Goal: Transaction & Acquisition: Purchase product/service

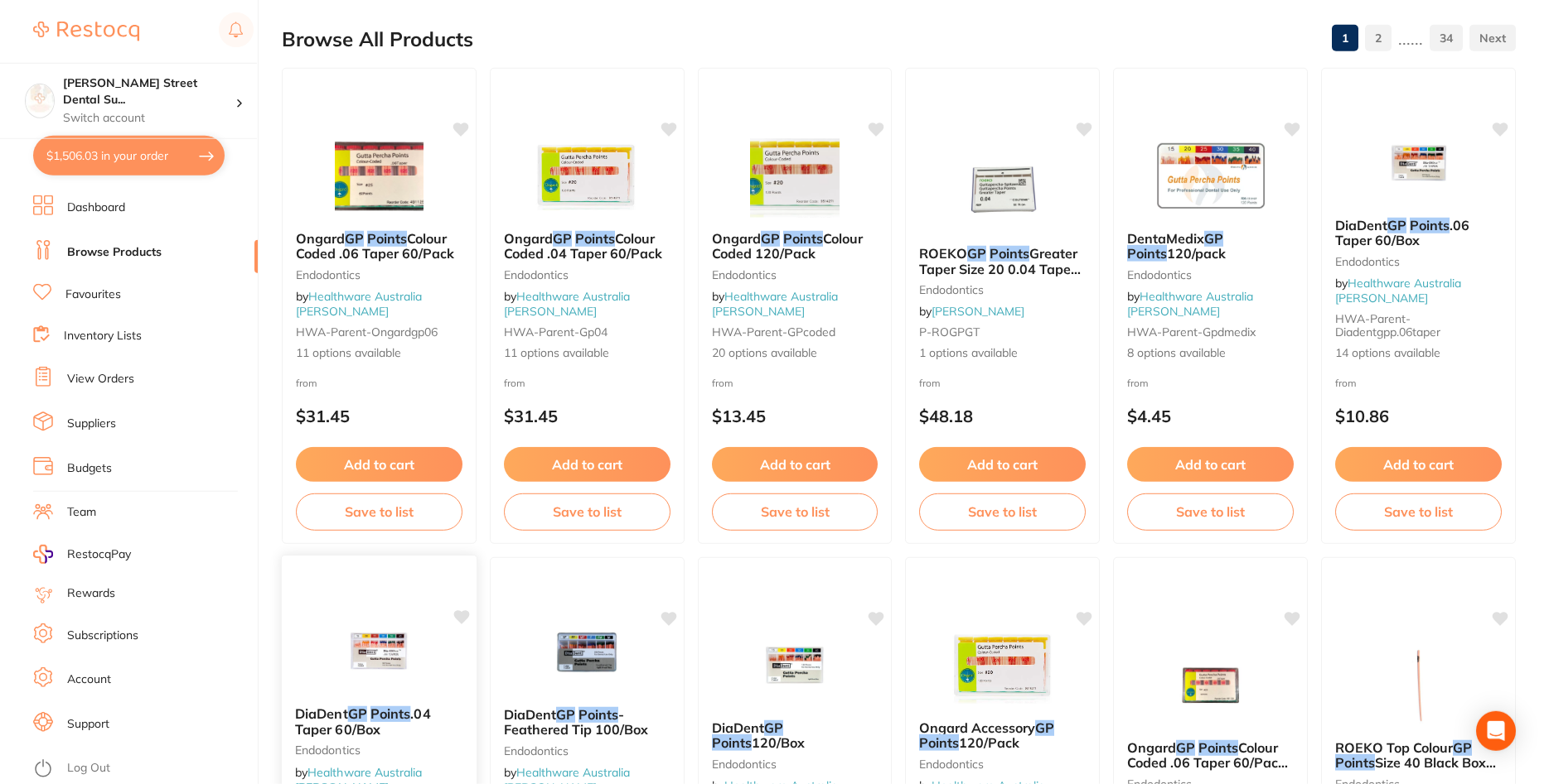
scroll to position [85, 0]
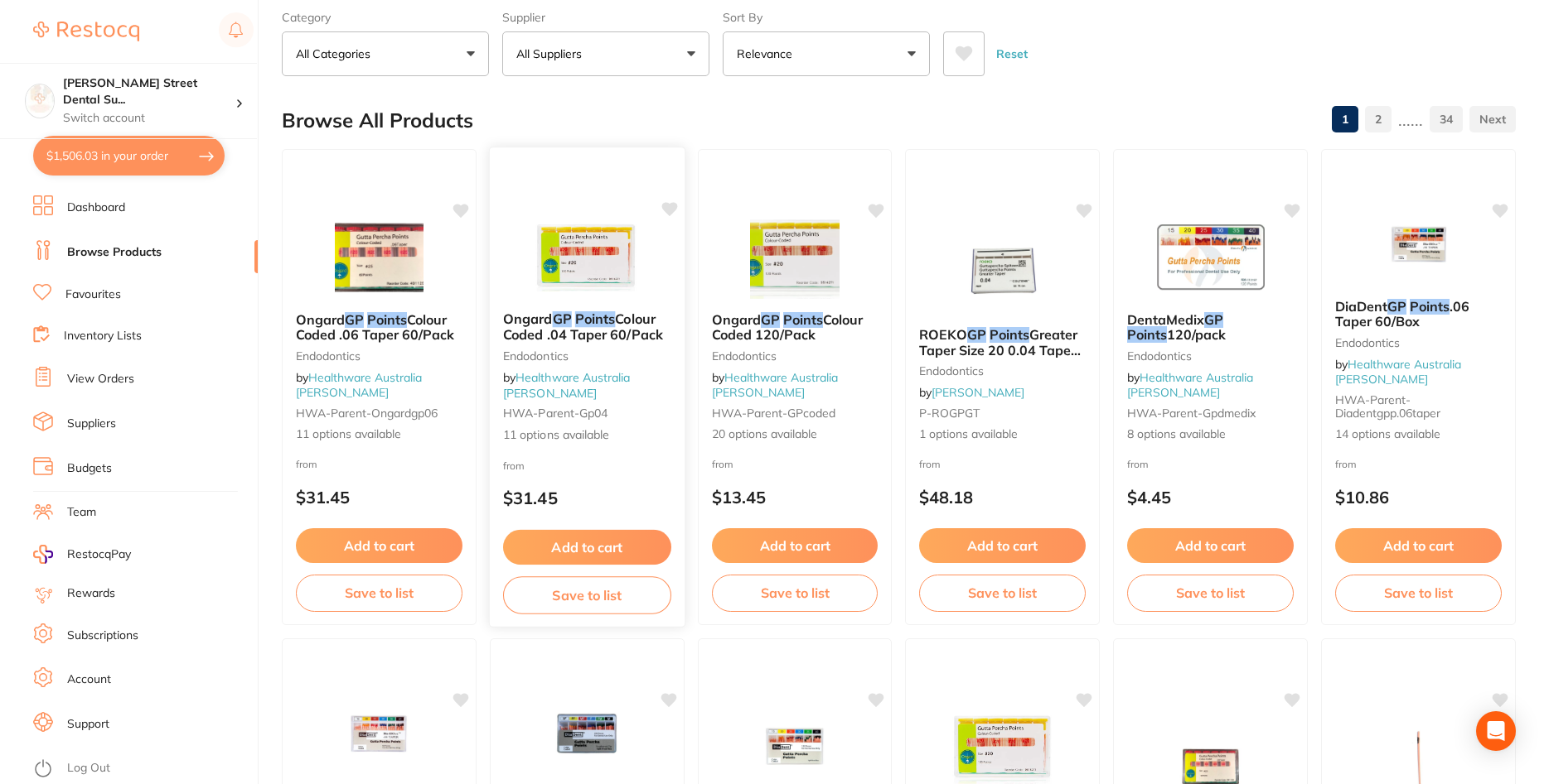
click at [644, 338] on span "Colour Coded .04 Taper 60/Pack" at bounding box center [582, 327] width 160 height 32
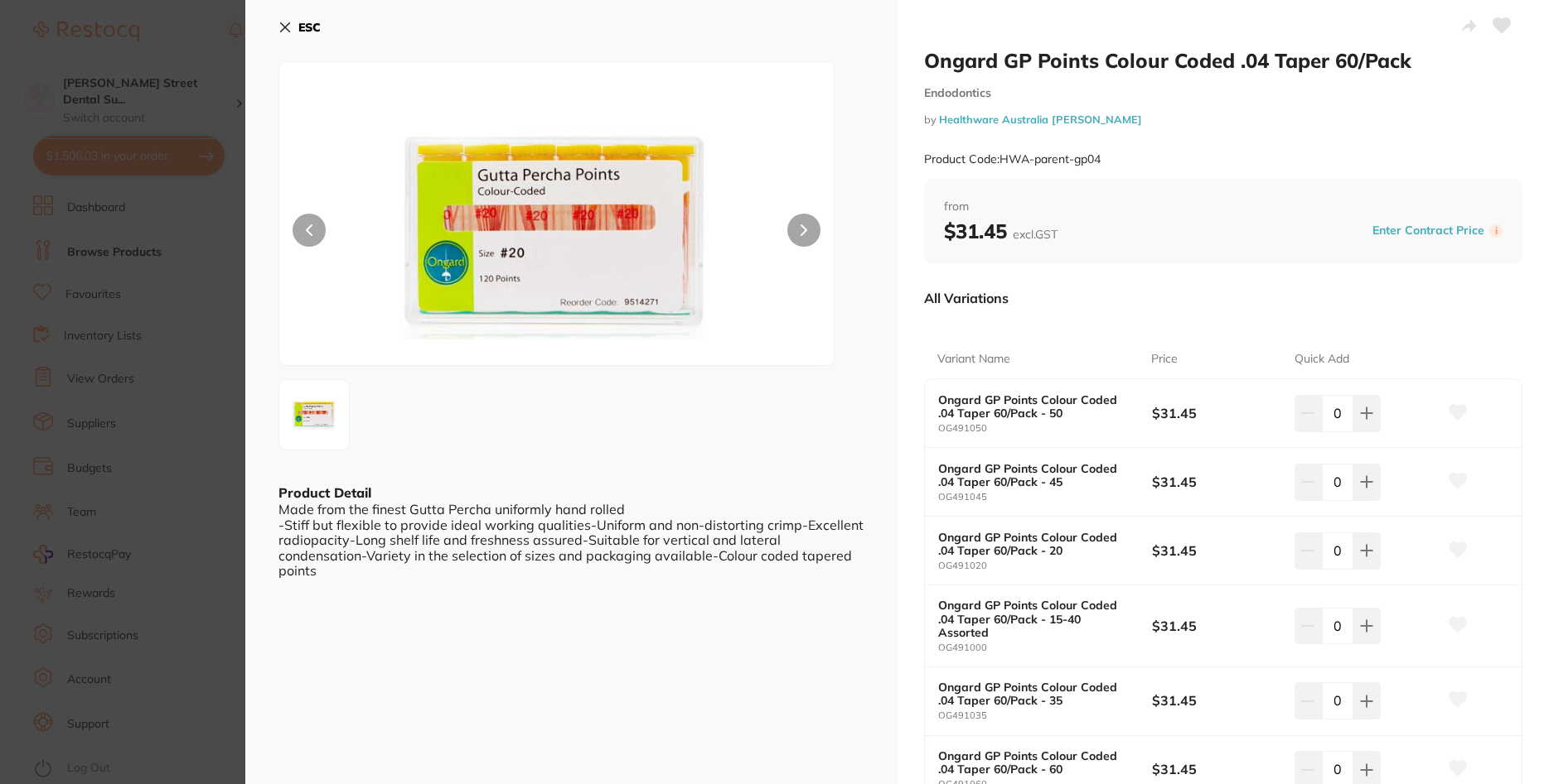
click at [804, 226] on icon at bounding box center [803, 230] width 6 height 12
click at [192, 259] on section "Ongard GP Points Colour Coded .04 Taper 60/Pack Endodontics by Healthware Austr…" at bounding box center [774, 392] width 1549 height 784
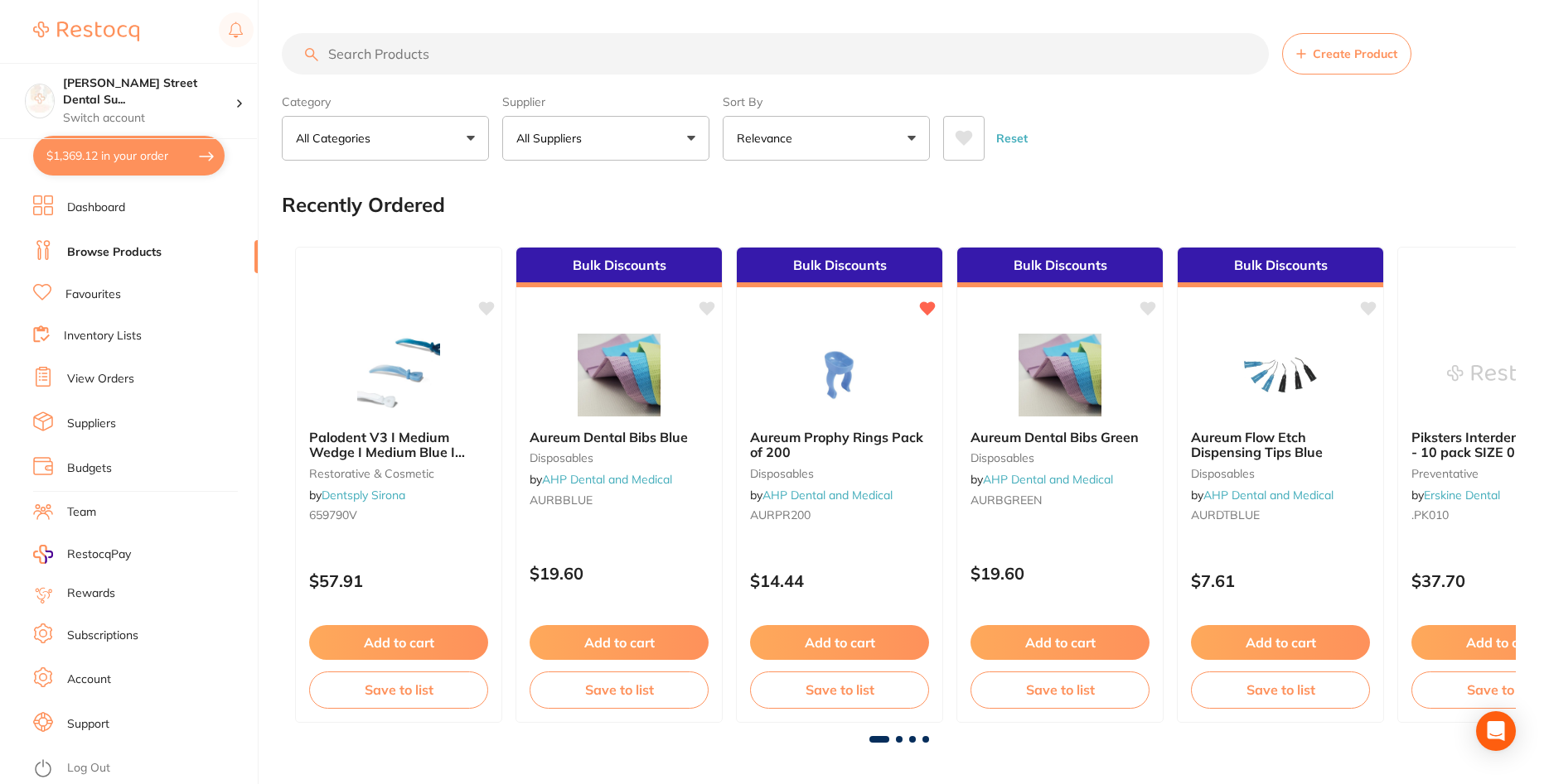
click at [88, 162] on button "$1,369.12 in your order" at bounding box center [129, 156] width 191 height 40
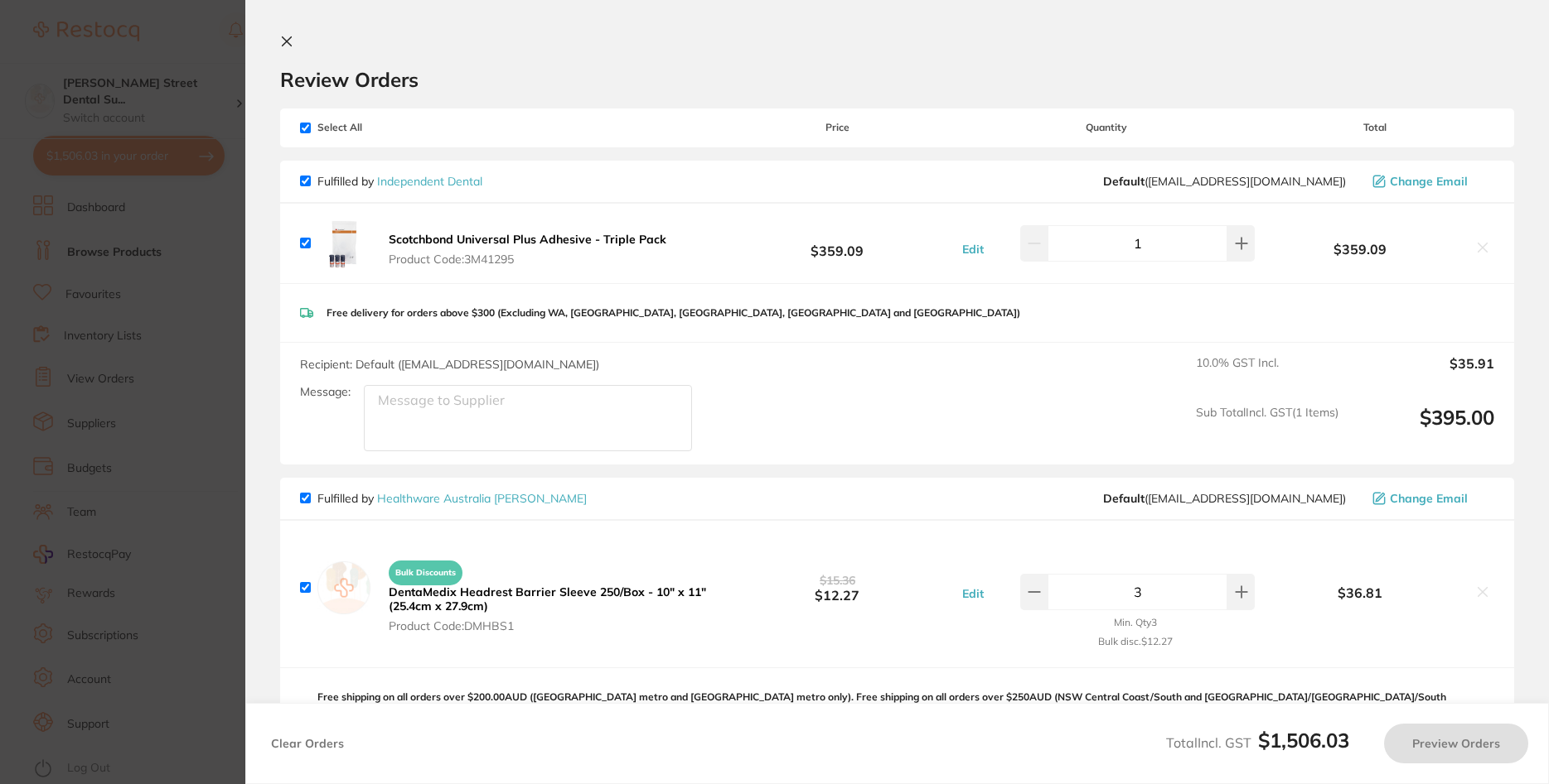
checkbox input "true"
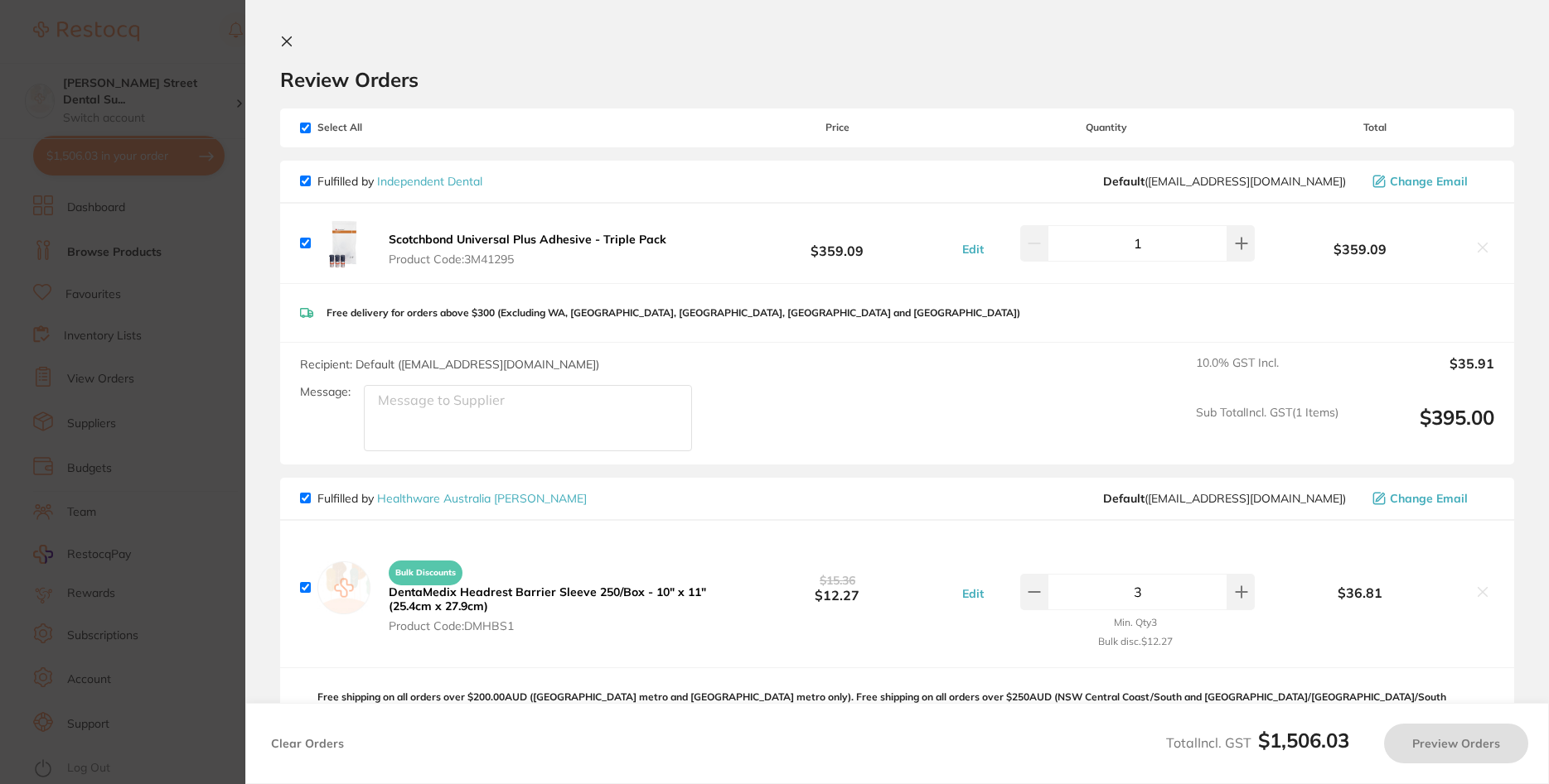
checkbox input "true"
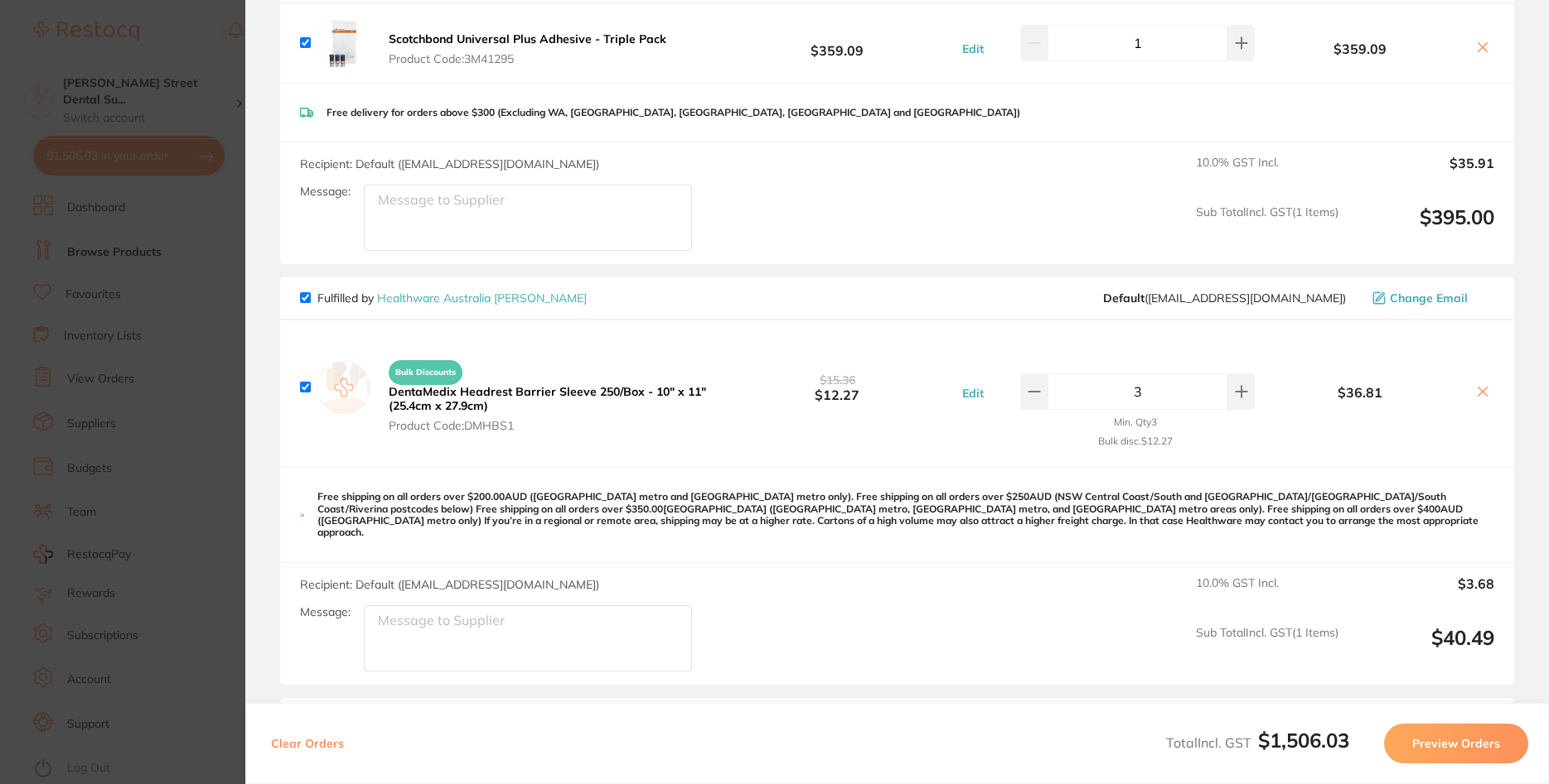
scroll to position [198, 0]
click at [178, 398] on section "Update RRP Set your pre negotiated price for this item. Item Agreed RRP (excl. …" at bounding box center [774, 392] width 1549 height 784
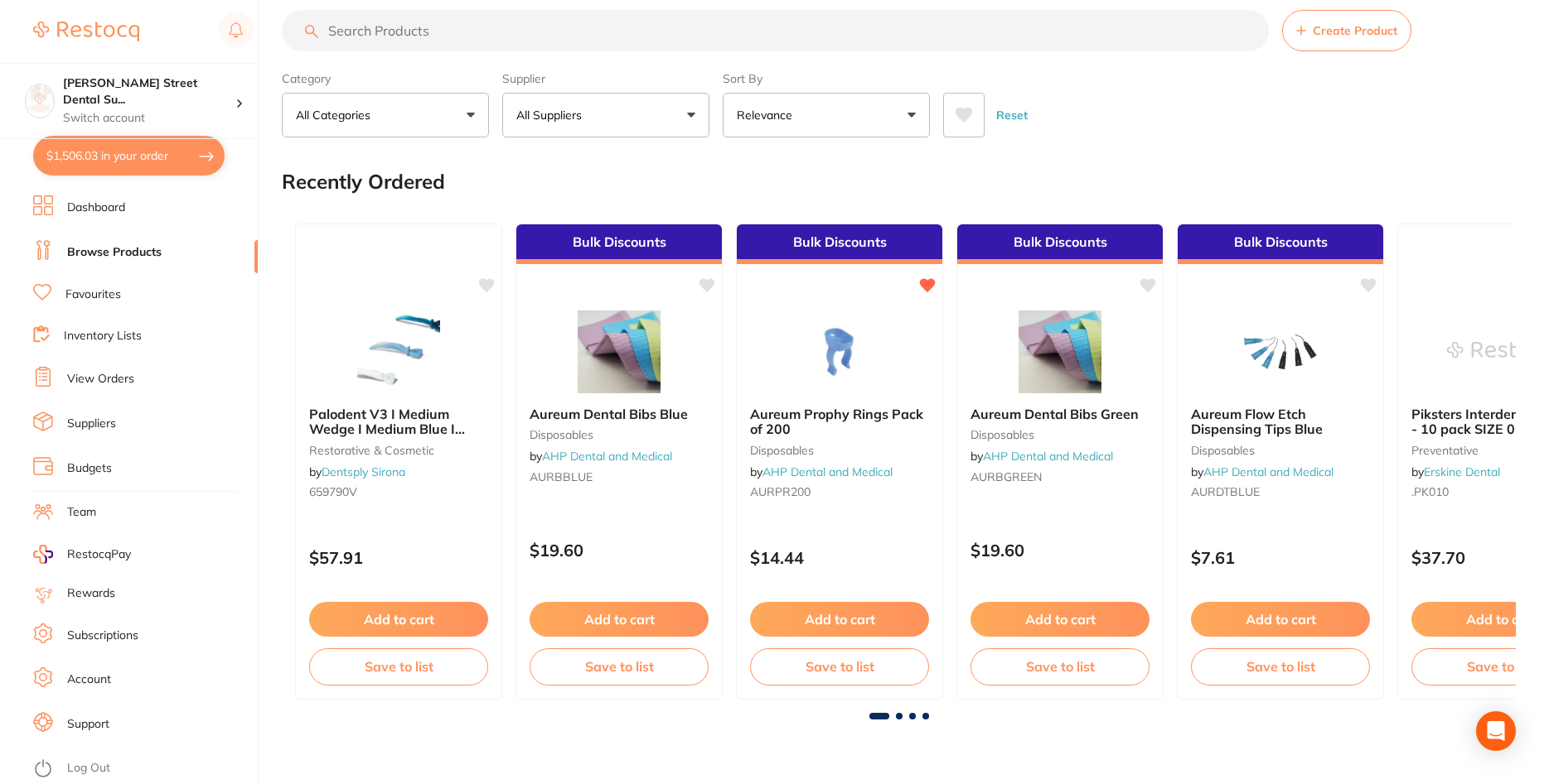
click at [415, 55] on section "Create Product Category All Categories All Categories 3D Printing anaesthetic a…" at bounding box center [898, 73] width 1234 height 127
click at [414, 45] on input "search" at bounding box center [774, 31] width 987 height 42
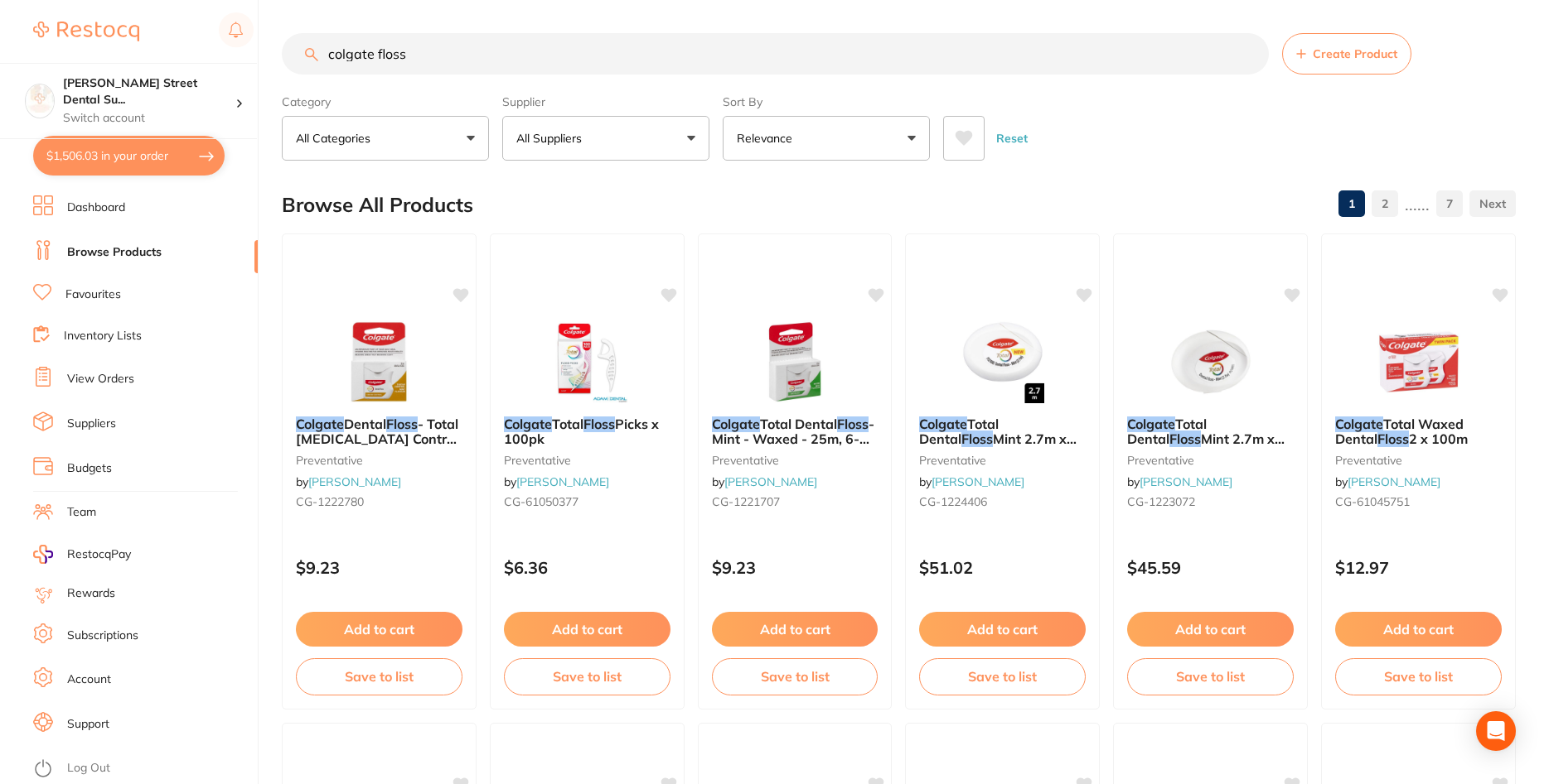
drag, startPoint x: 456, startPoint y: 31, endPoint x: 416, endPoint y: 56, distance: 47.2
drag, startPoint x: 429, startPoint y: 56, endPoint x: 303, endPoint y: 62, distance: 126.1
click at [303, 62] on input "colgate floss" at bounding box center [774, 54] width 987 height 42
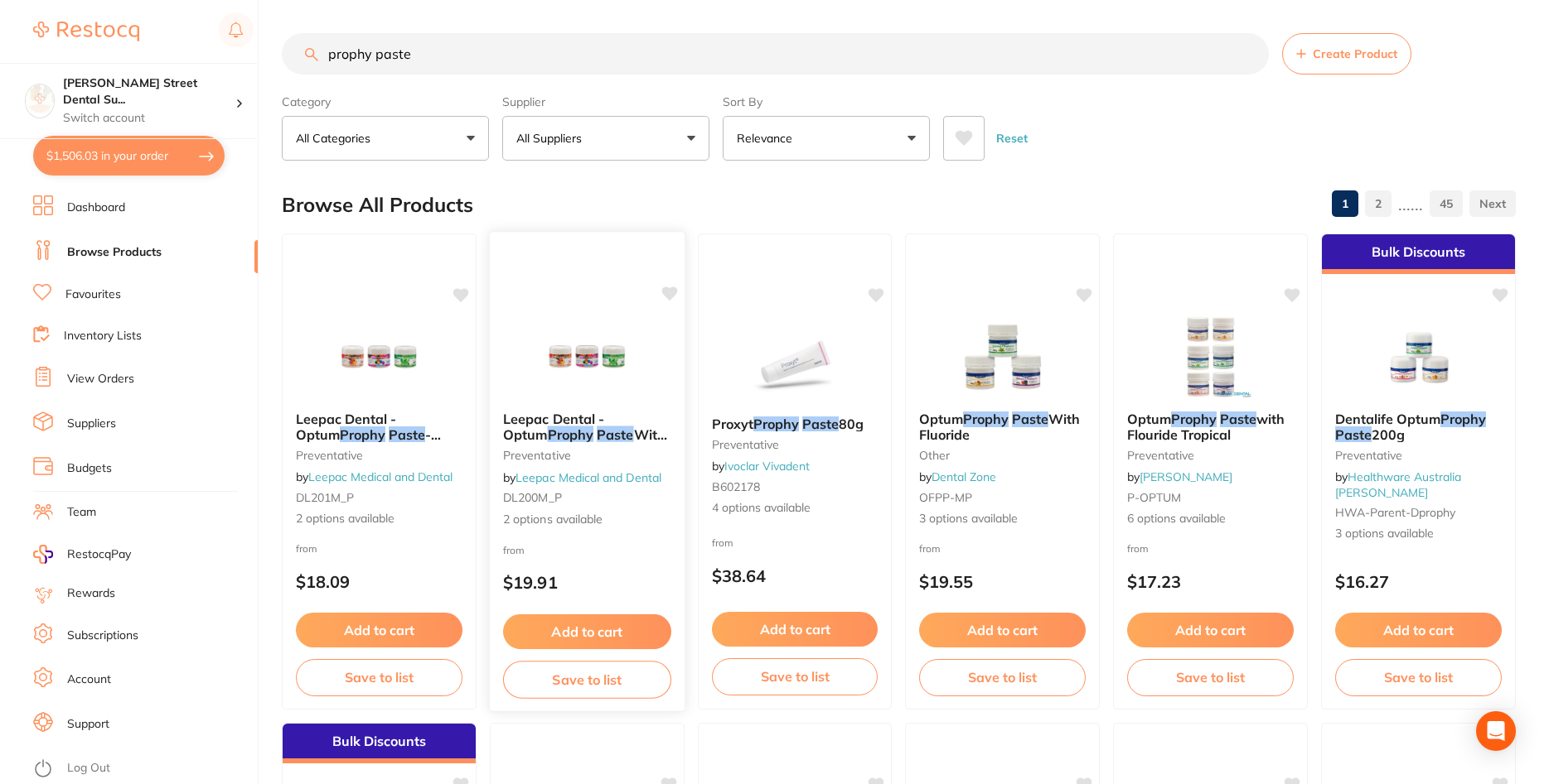
scroll to position [338, 0]
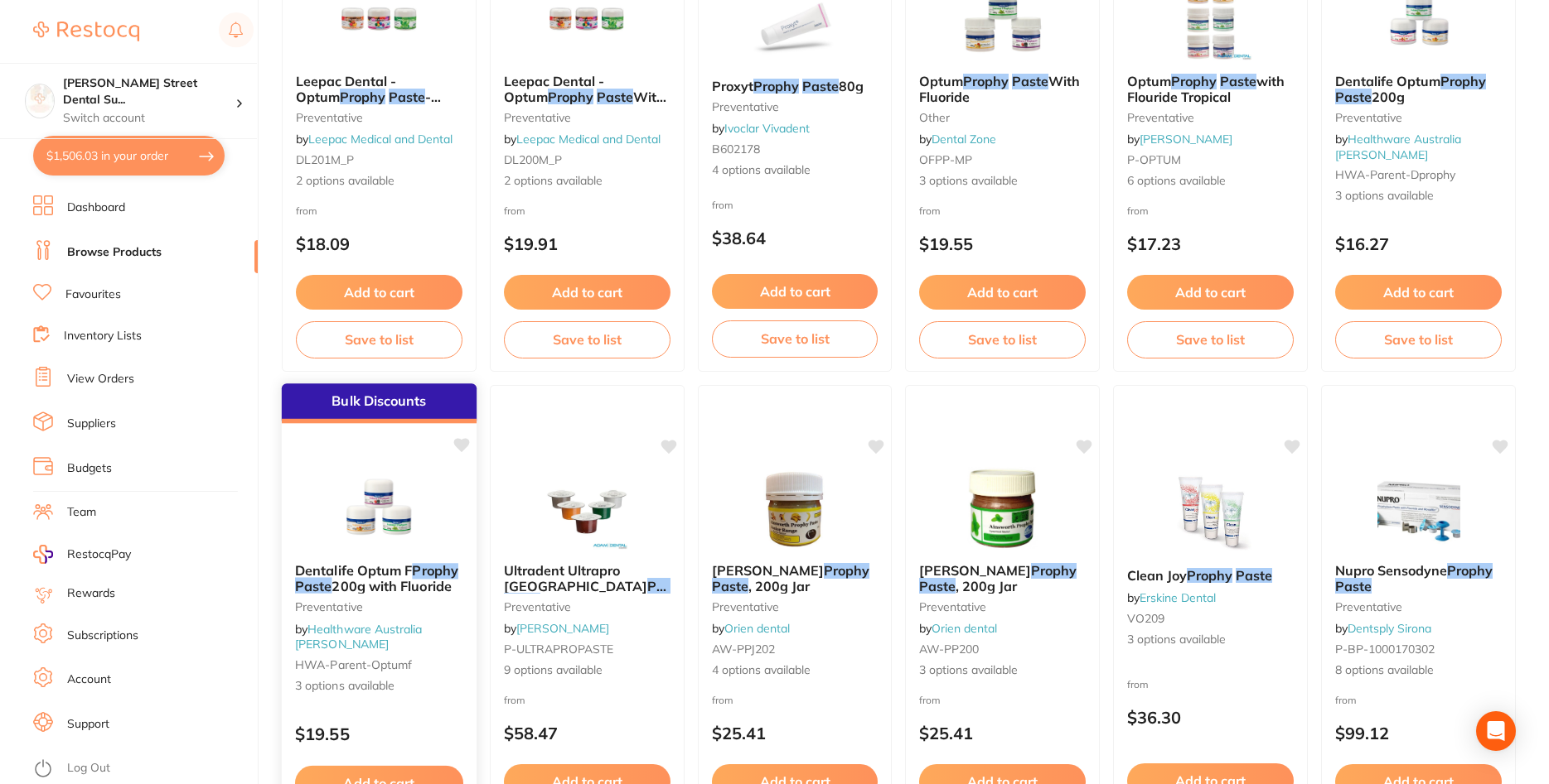
click at [407, 504] on img at bounding box center [379, 508] width 108 height 84
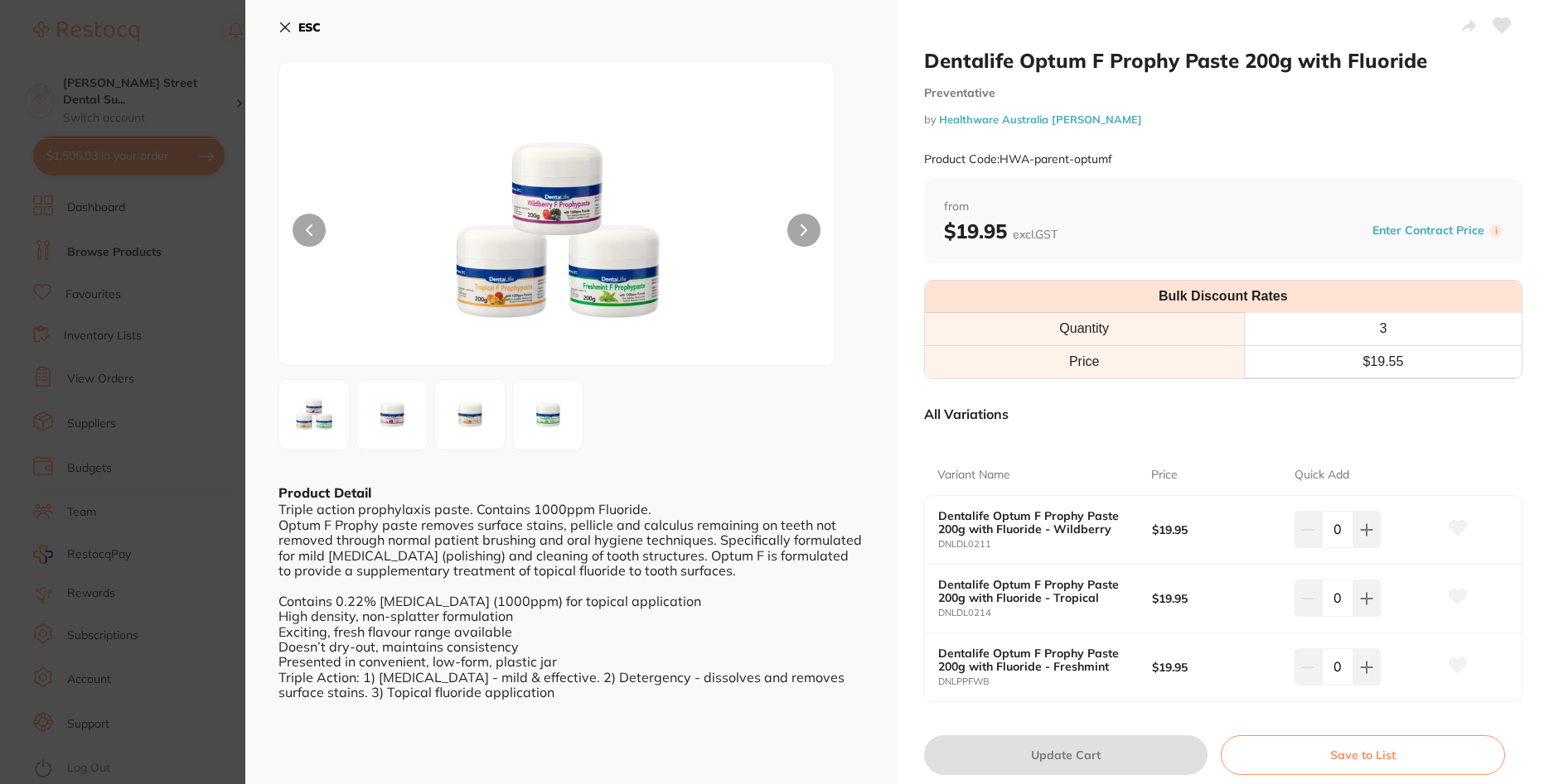
scroll to position [198, 0]
click at [796, 223] on button at bounding box center [803, 230] width 33 height 33
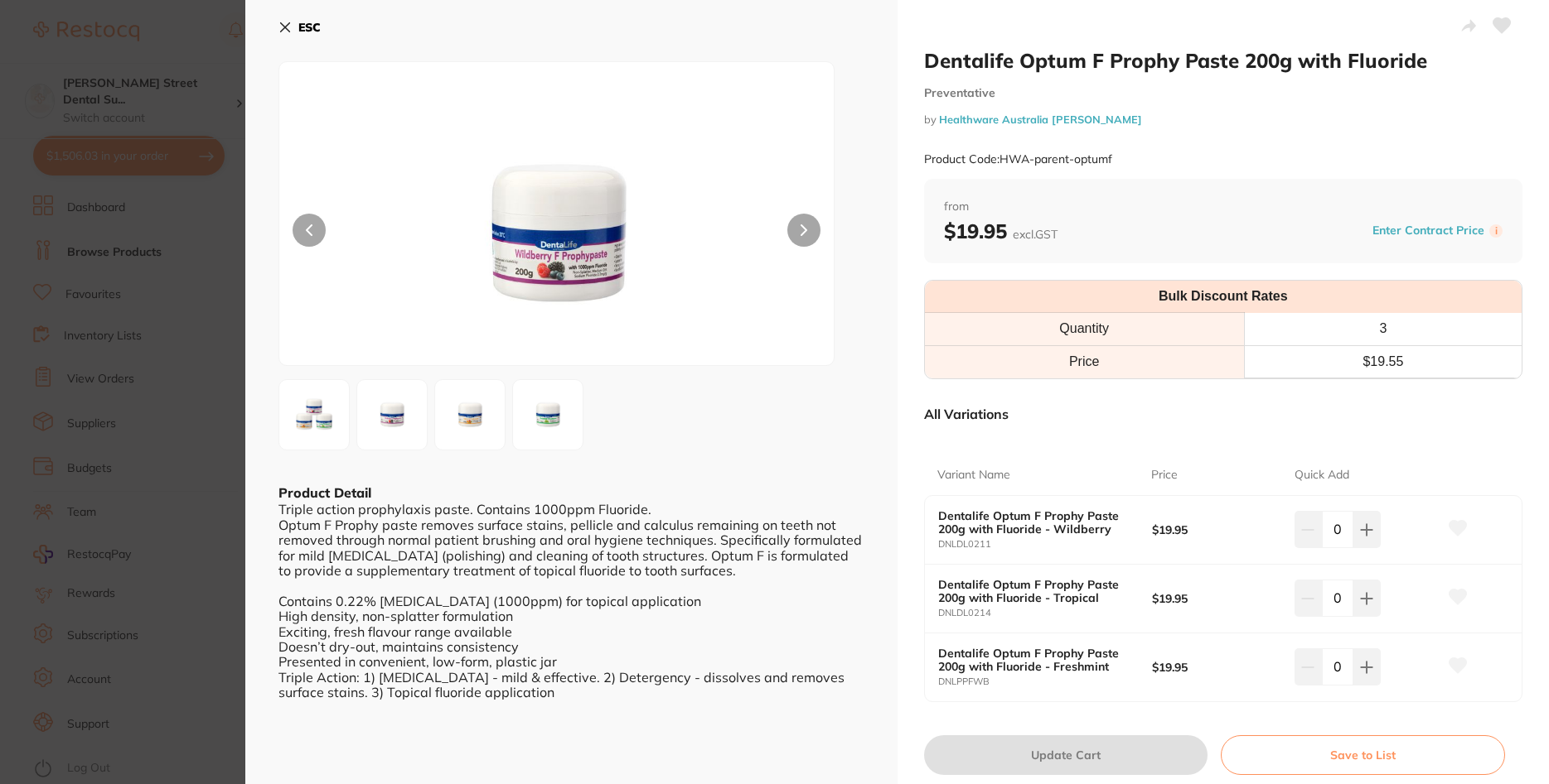
click at [89, 456] on section "Dentalife Optum F Prophy Paste 200g with Fluoride Preventative by Healthware Au…" at bounding box center [774, 392] width 1549 height 784
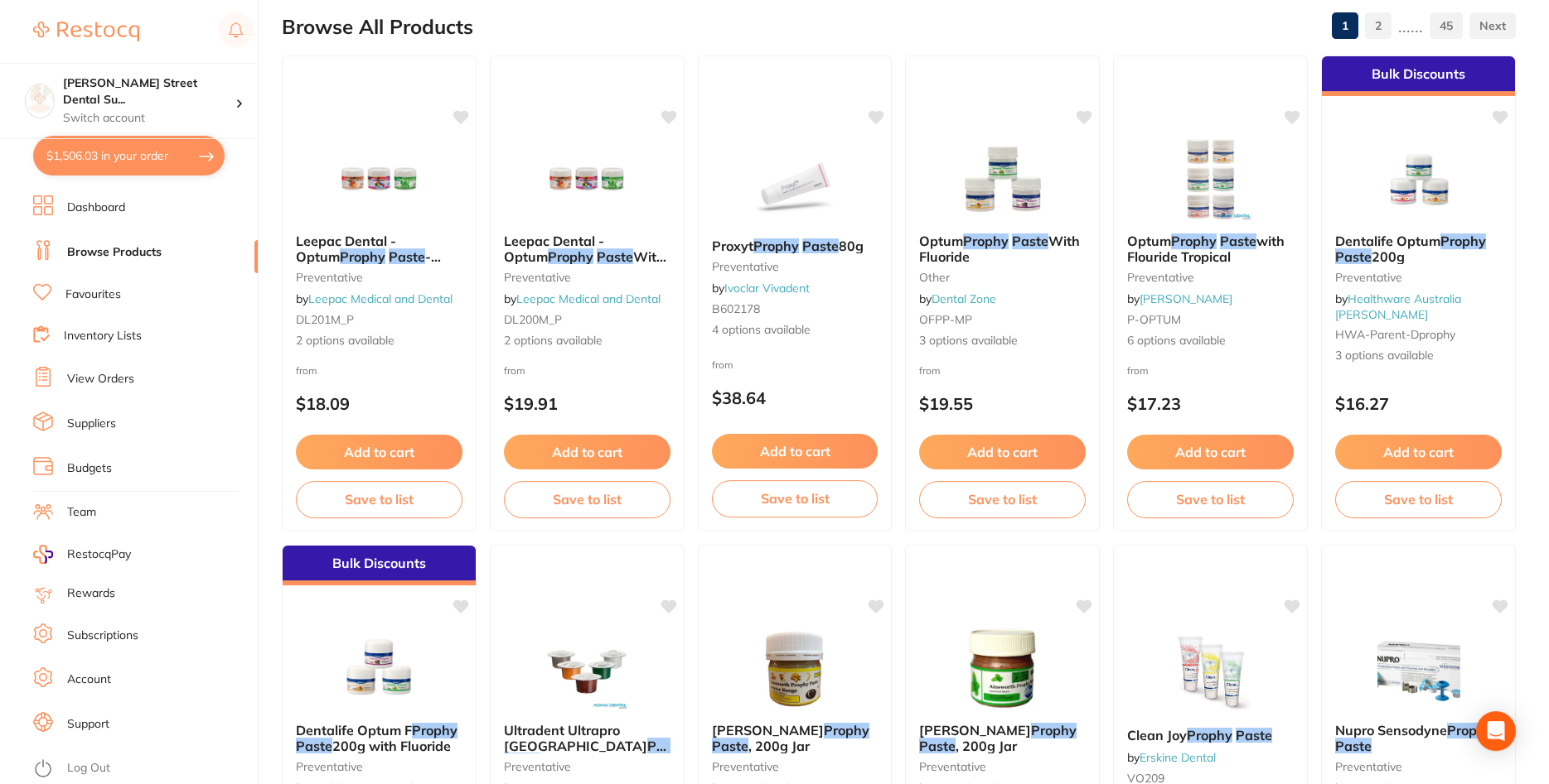
scroll to position [85, 0]
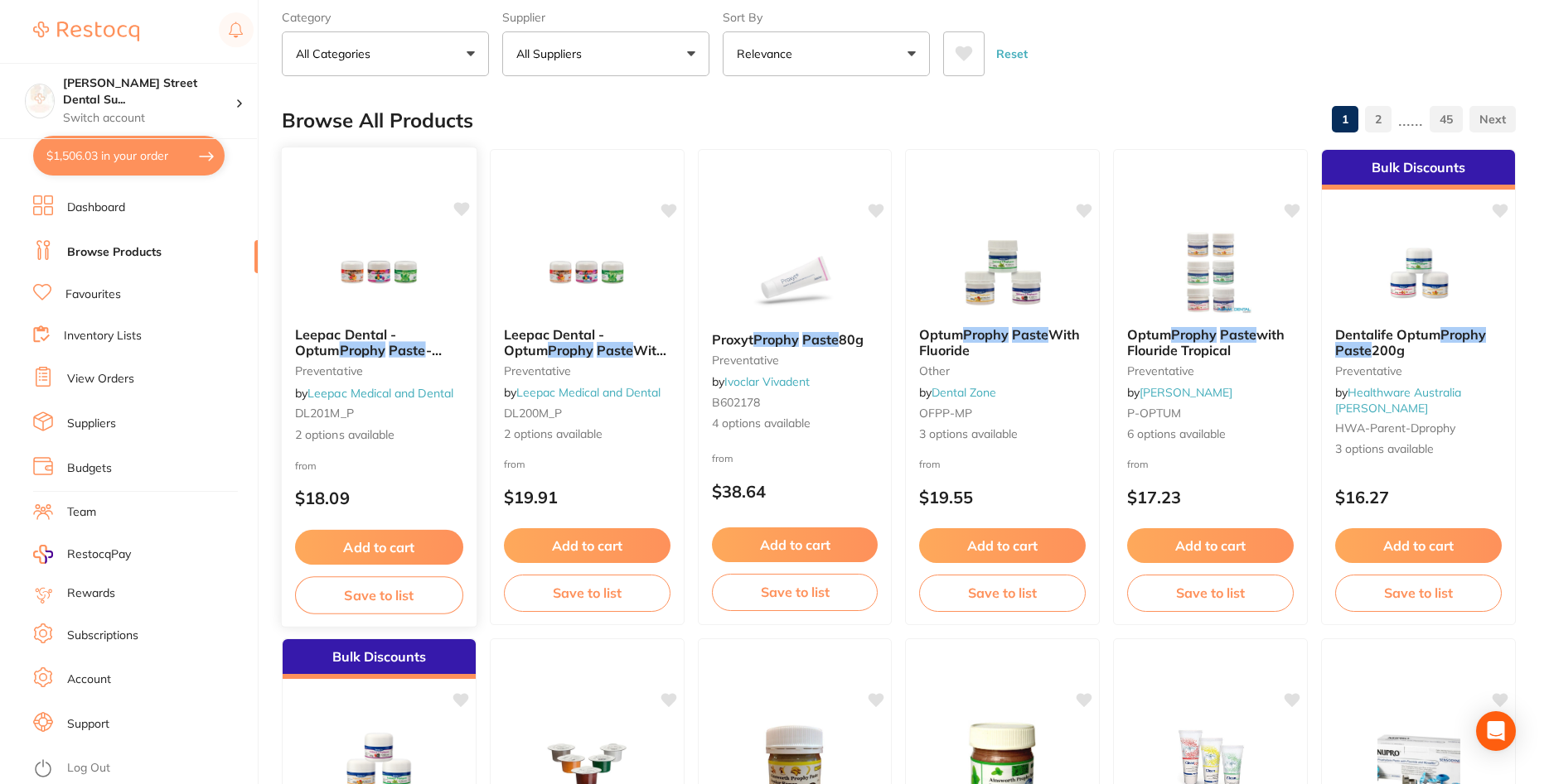
click at [423, 347] on span "- High Quality Dental Product" at bounding box center [368, 364] width 146 height 47
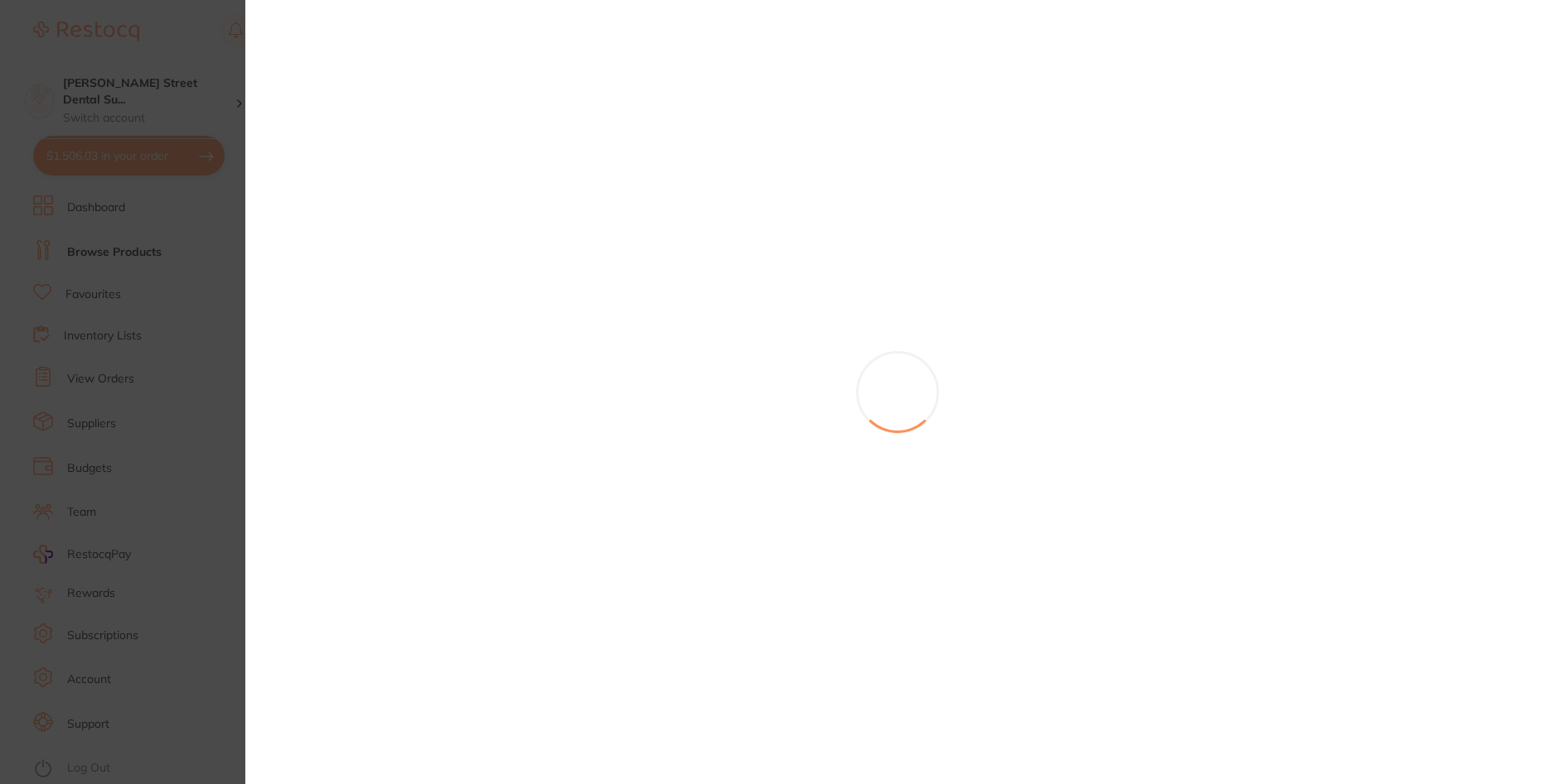
scroll to position [198, 0]
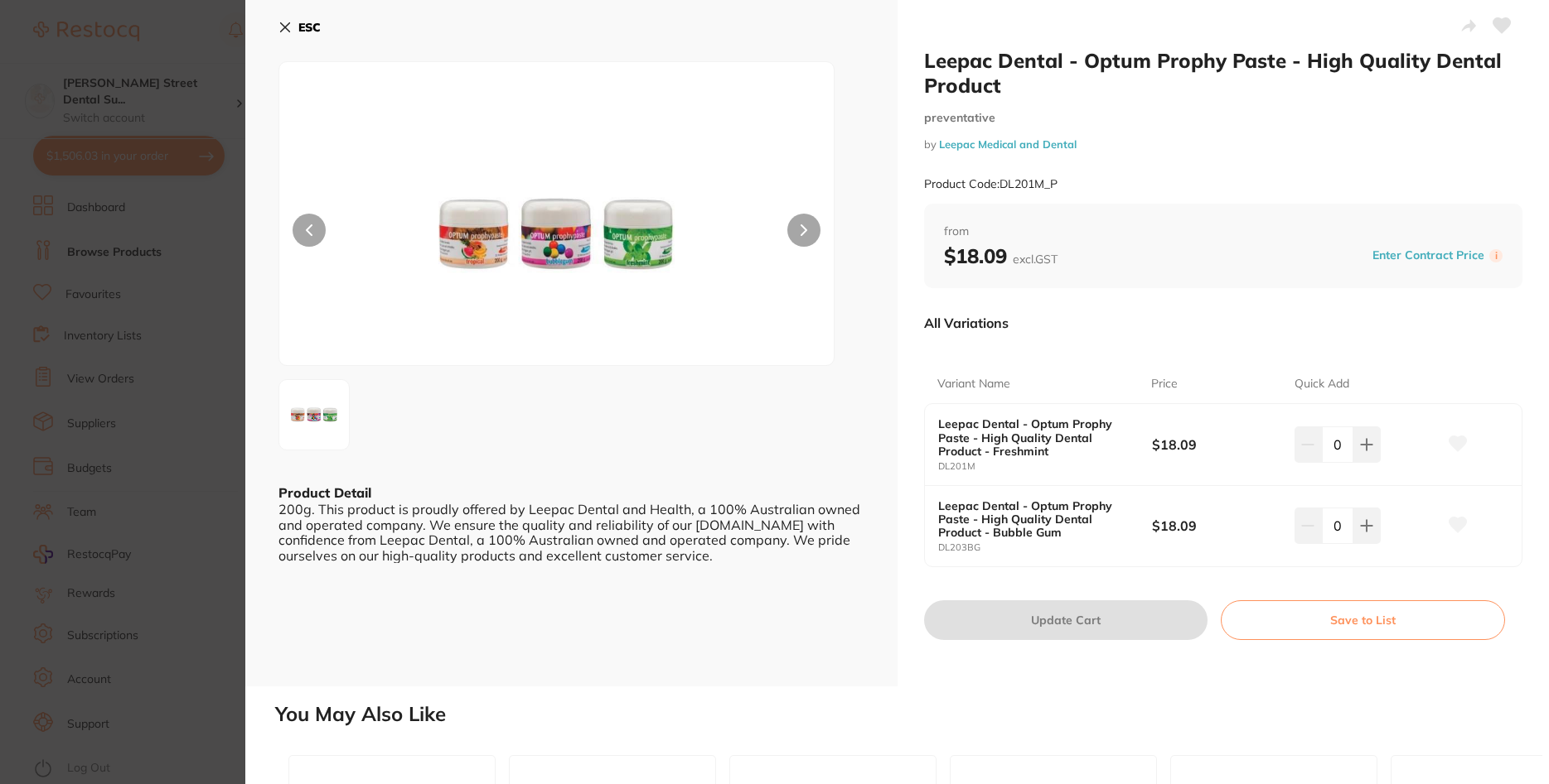
click at [116, 374] on section "Leepac Dental - Optum Prophy Paste - High Quality Dental Product preventative b…" at bounding box center [774, 392] width 1549 height 784
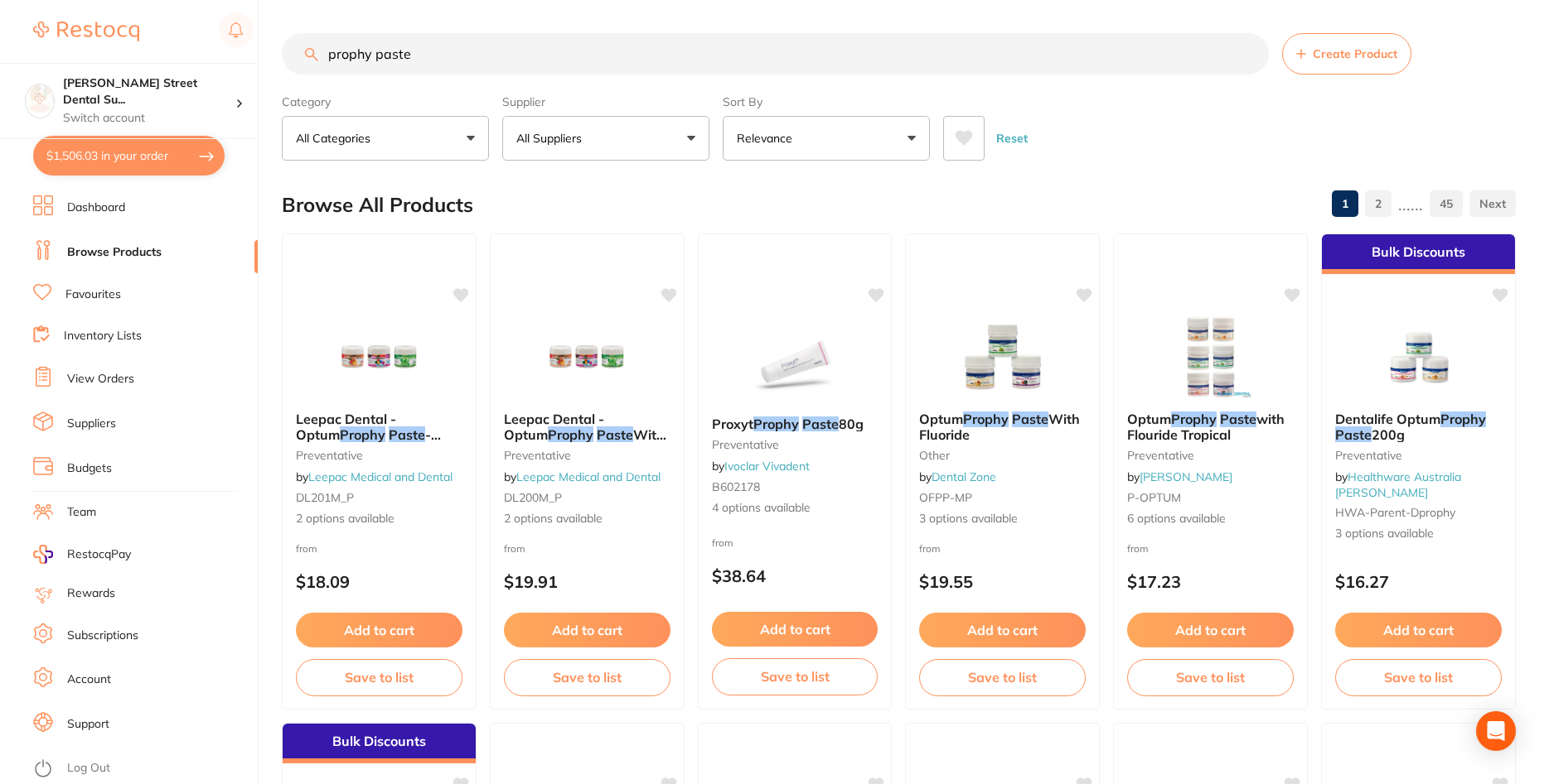
drag, startPoint x: 453, startPoint y: 67, endPoint x: 246, endPoint y: 55, distance: 207.3
click at [282, 55] on input "prophy paste" at bounding box center [774, 54] width 987 height 42
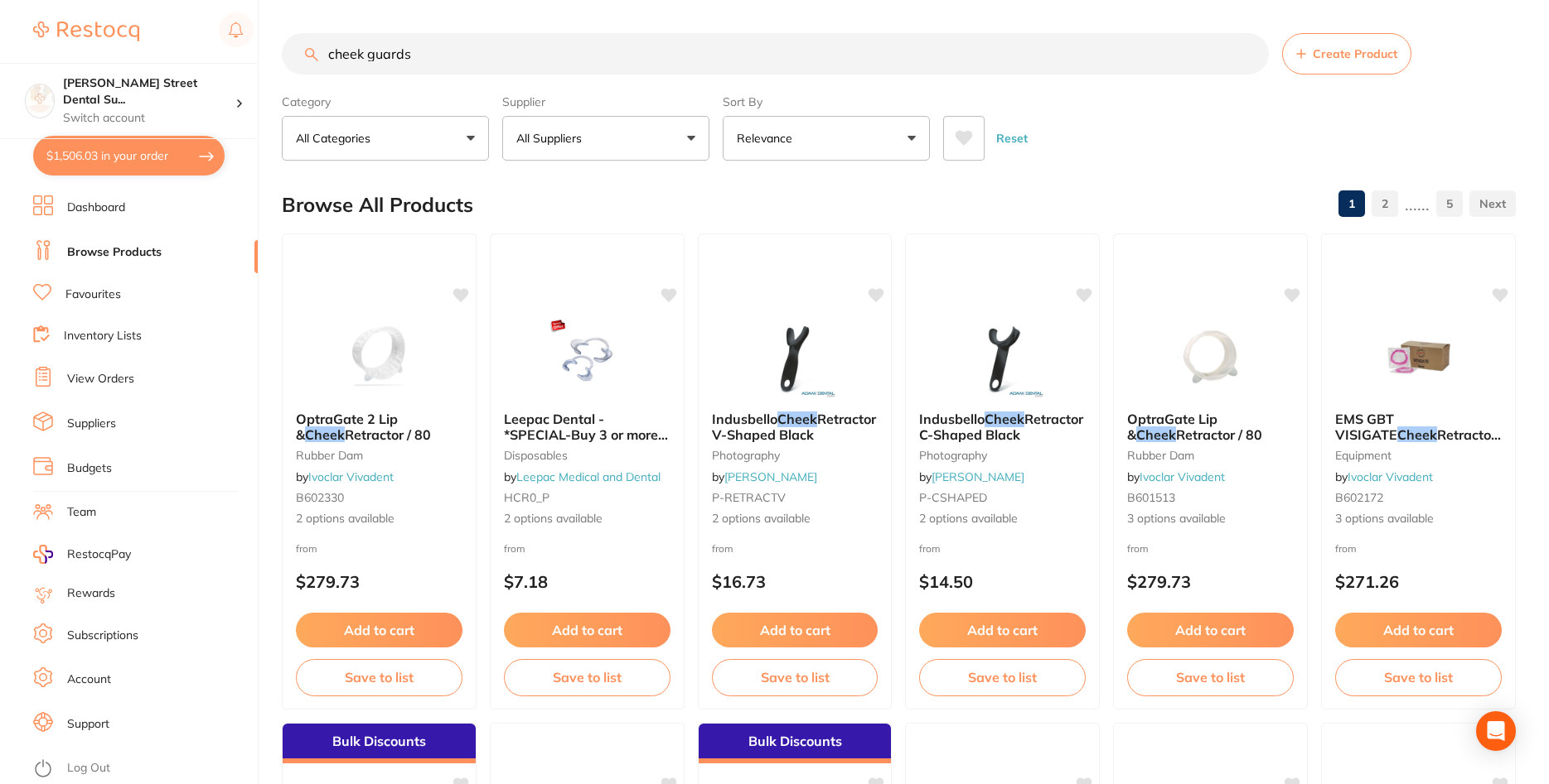
drag, startPoint x: 439, startPoint y: 58, endPoint x: 320, endPoint y: 48, distance: 119.4
click at [320, 48] on input "cheek guards" at bounding box center [774, 54] width 987 height 42
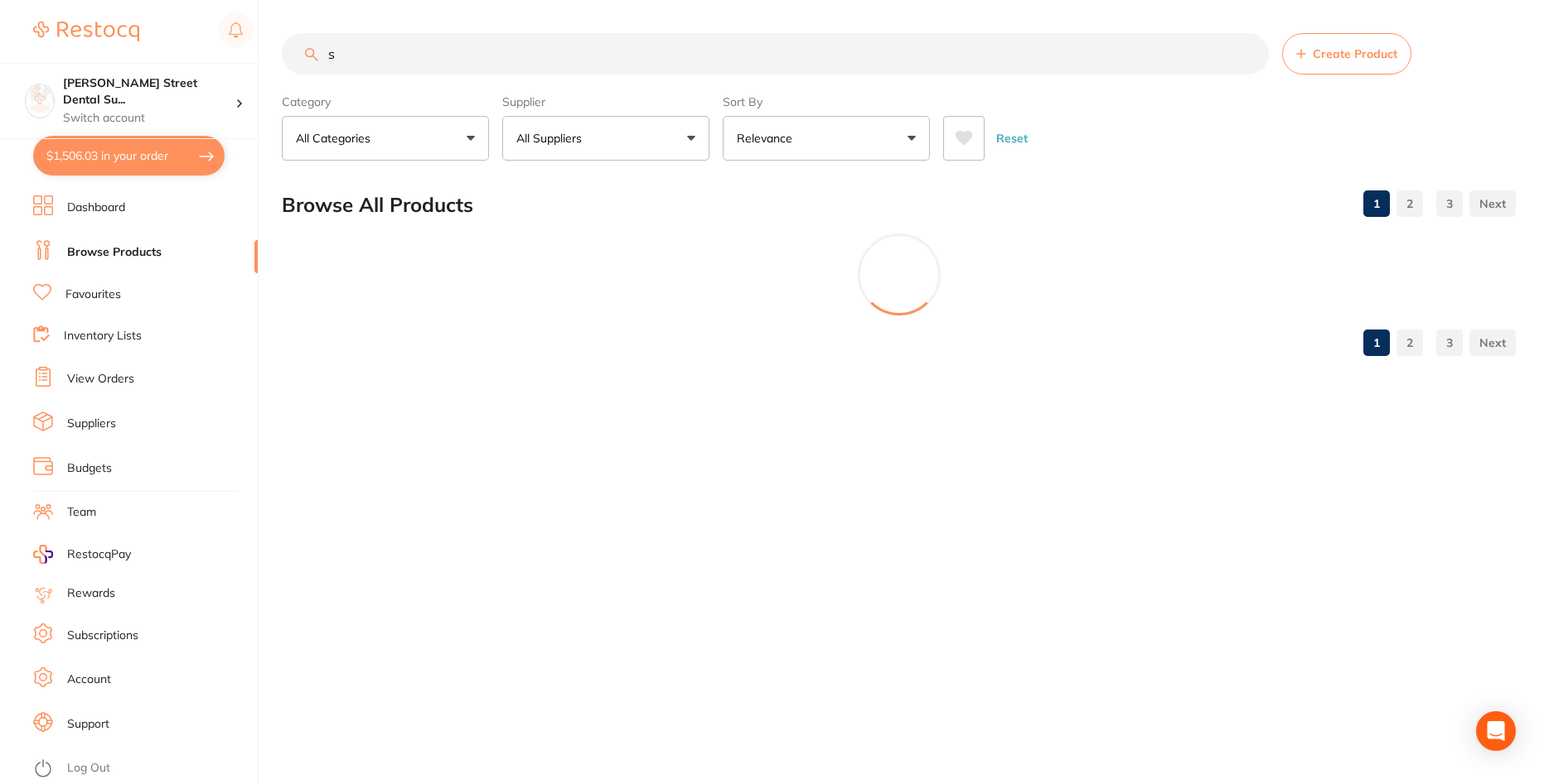
type input "s"
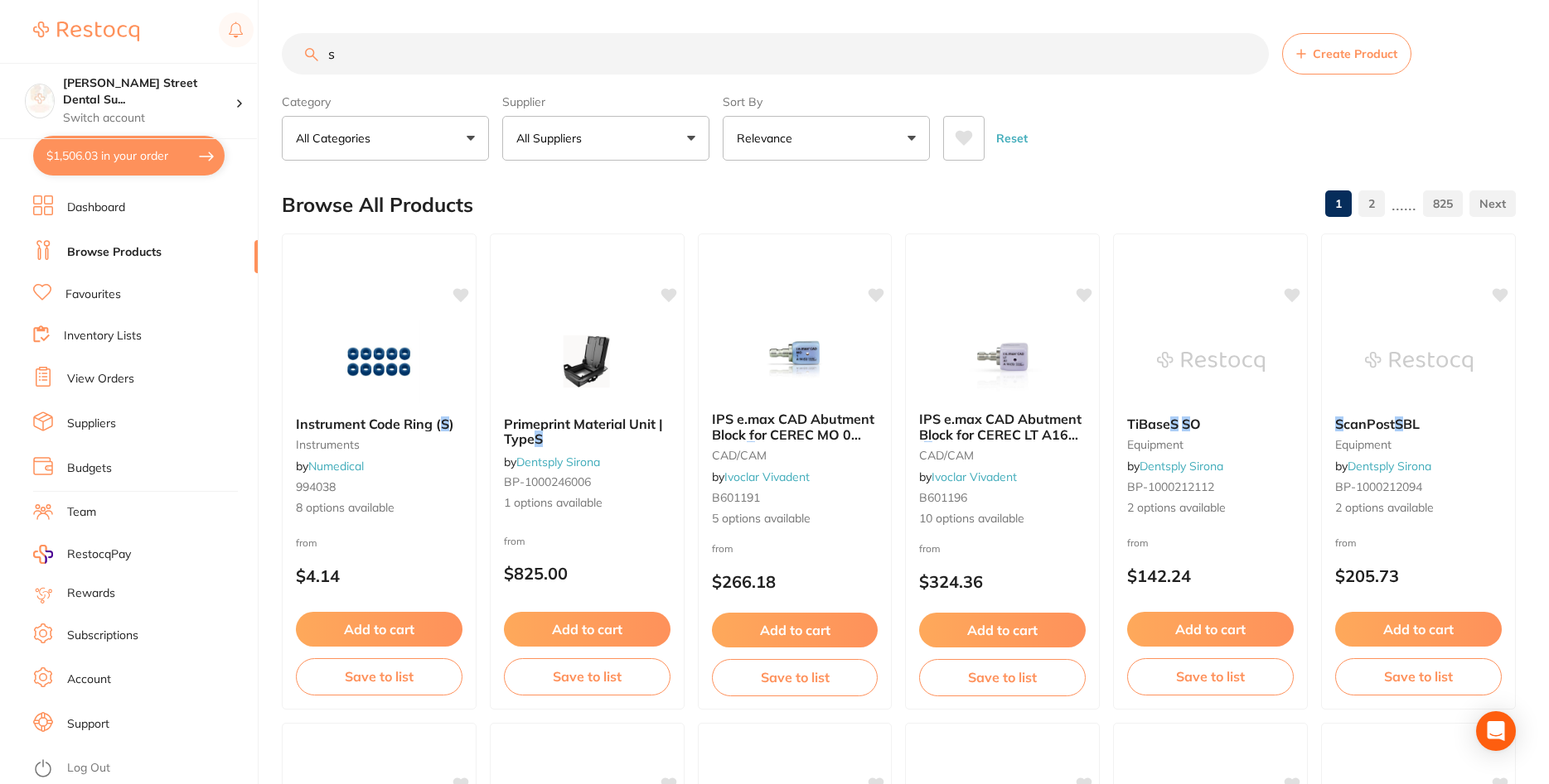
drag, startPoint x: 459, startPoint y: 77, endPoint x: 255, endPoint y: 100, distance: 205.3
click at [282, 75] on input "s" at bounding box center [774, 54] width 987 height 42
drag, startPoint x: 379, startPoint y: 70, endPoint x: 303, endPoint y: 72, distance: 76.0
click at [303, 72] on input "s" at bounding box center [774, 54] width 987 height 42
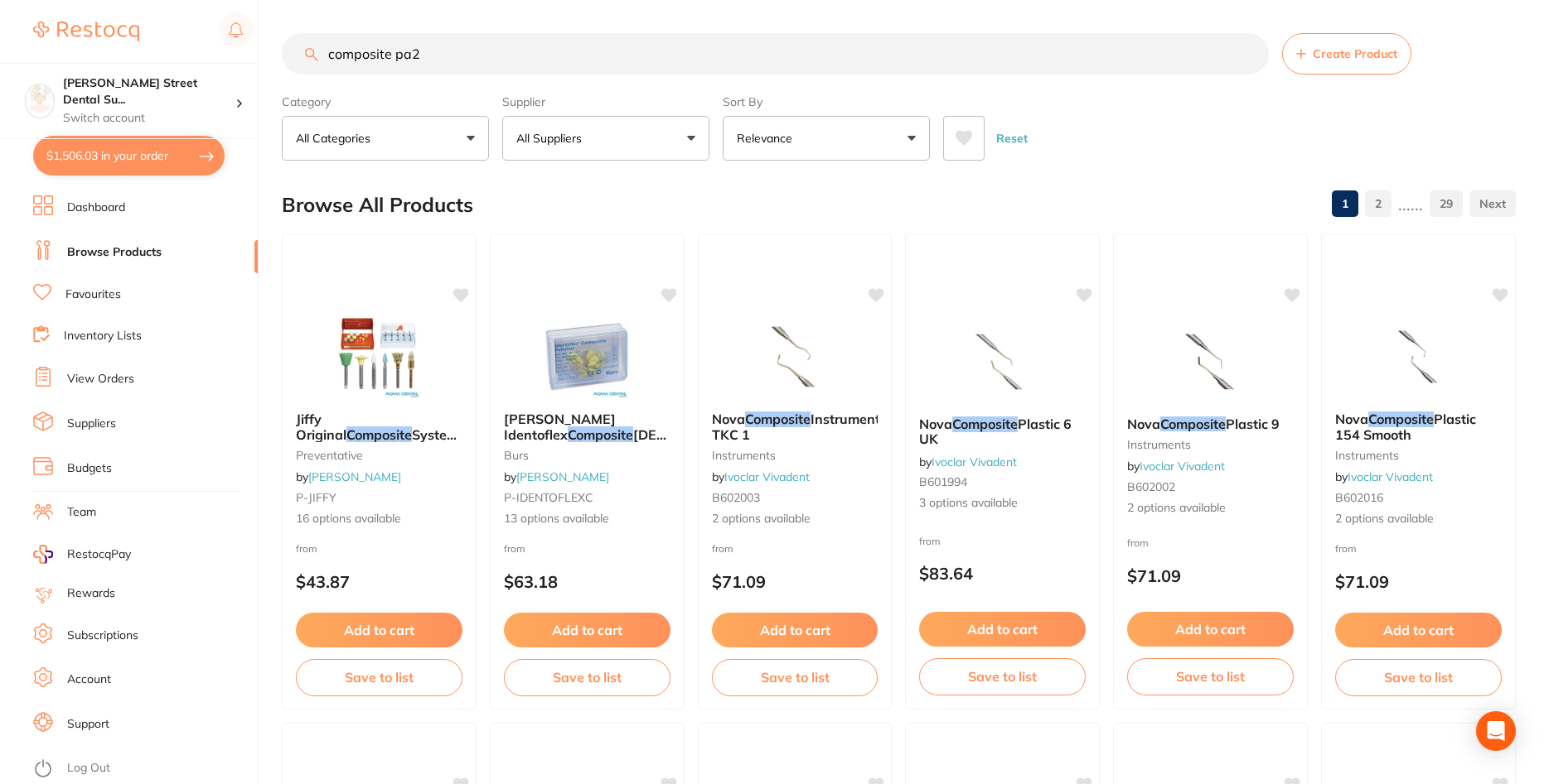
drag, startPoint x: 574, startPoint y: 36, endPoint x: 274, endPoint y: 53, distance: 300.5
click at [282, 53] on input "composite pa2" at bounding box center [774, 54] width 987 height 42
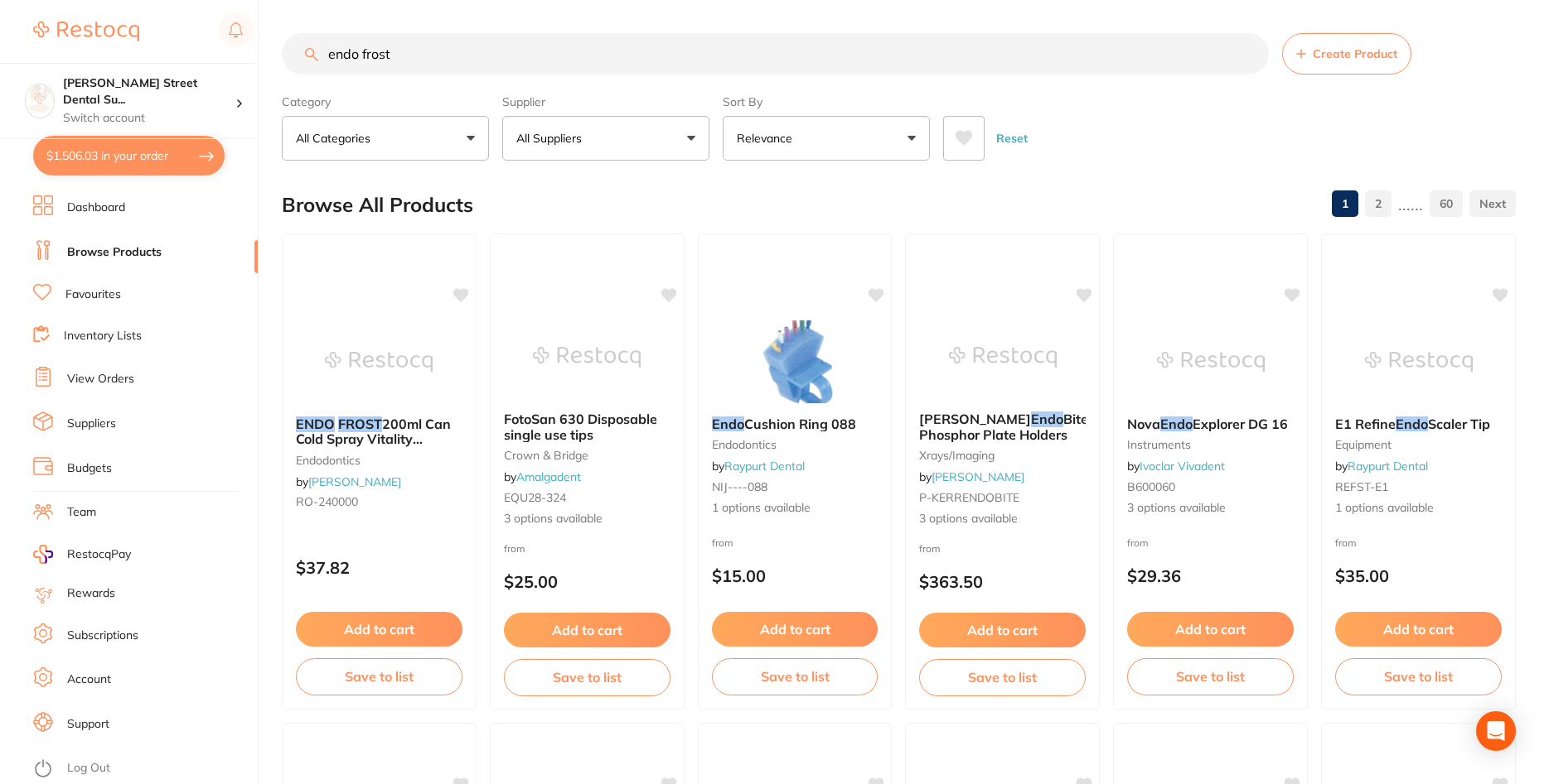
drag, startPoint x: 409, startPoint y: 55, endPoint x: 287, endPoint y: 46, distance: 122.3
click at [287, 46] on input "endo frost" at bounding box center [774, 54] width 987 height 42
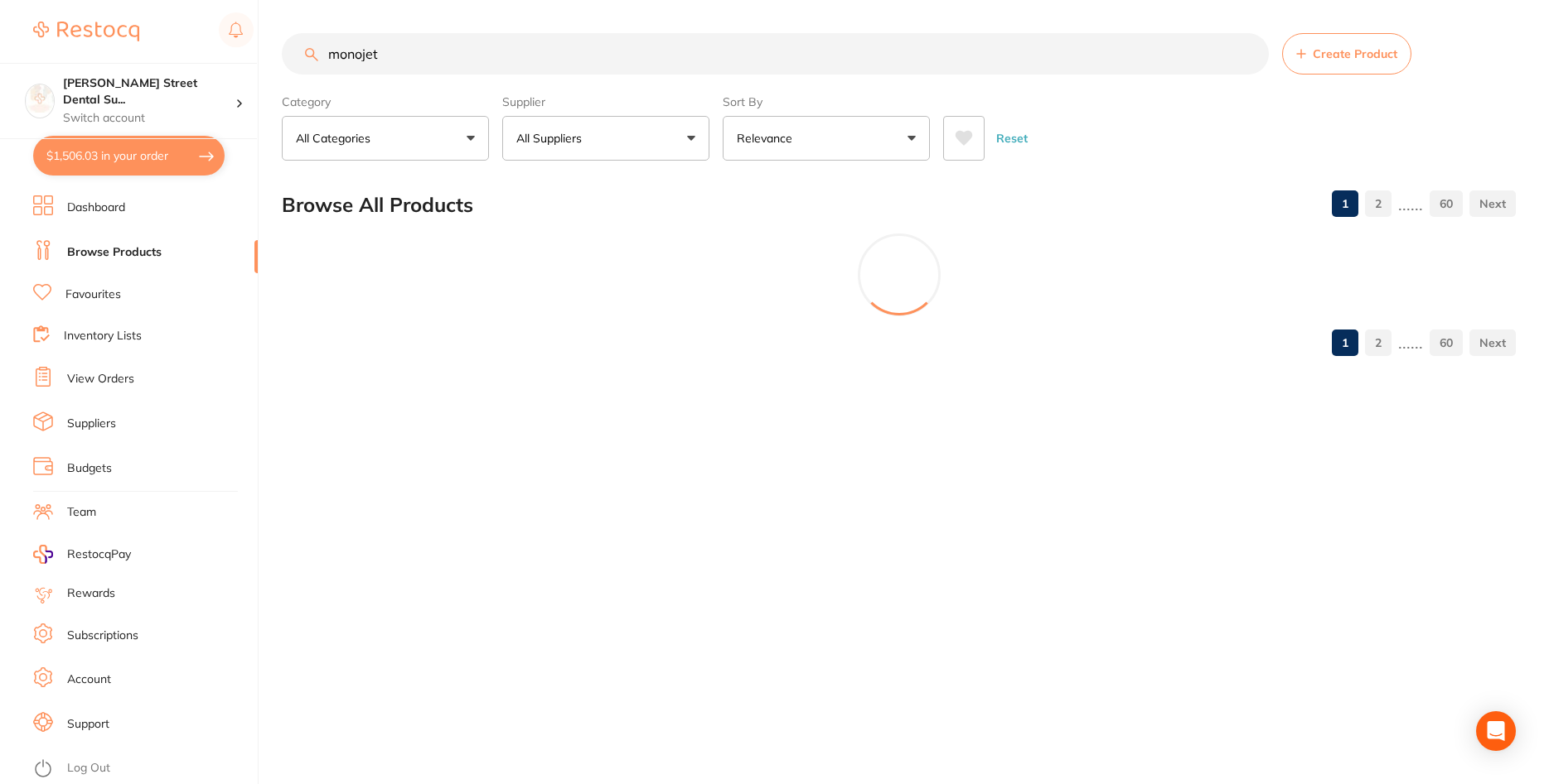
type input "monojet"
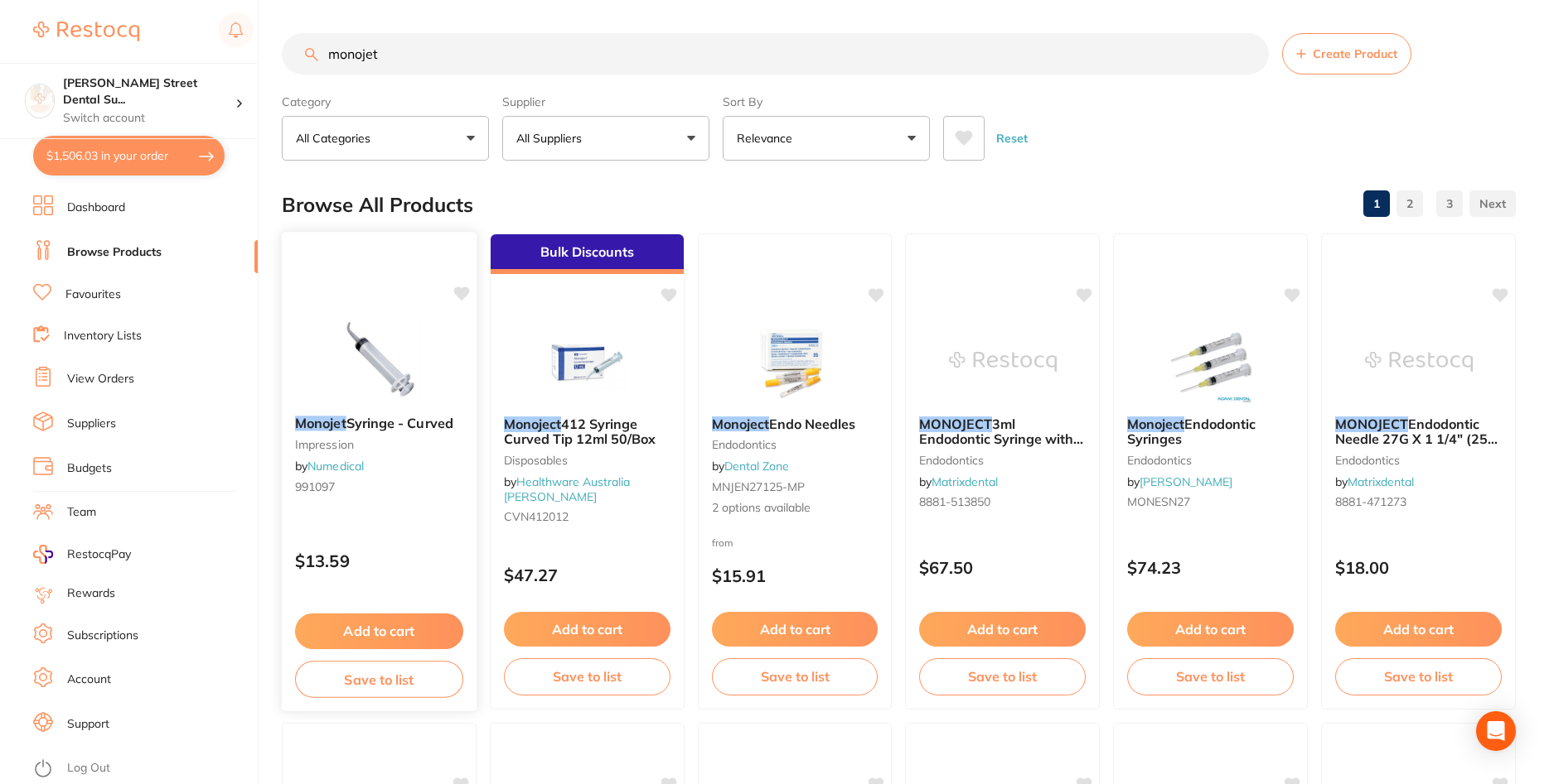
click at [410, 358] on img at bounding box center [379, 360] width 108 height 84
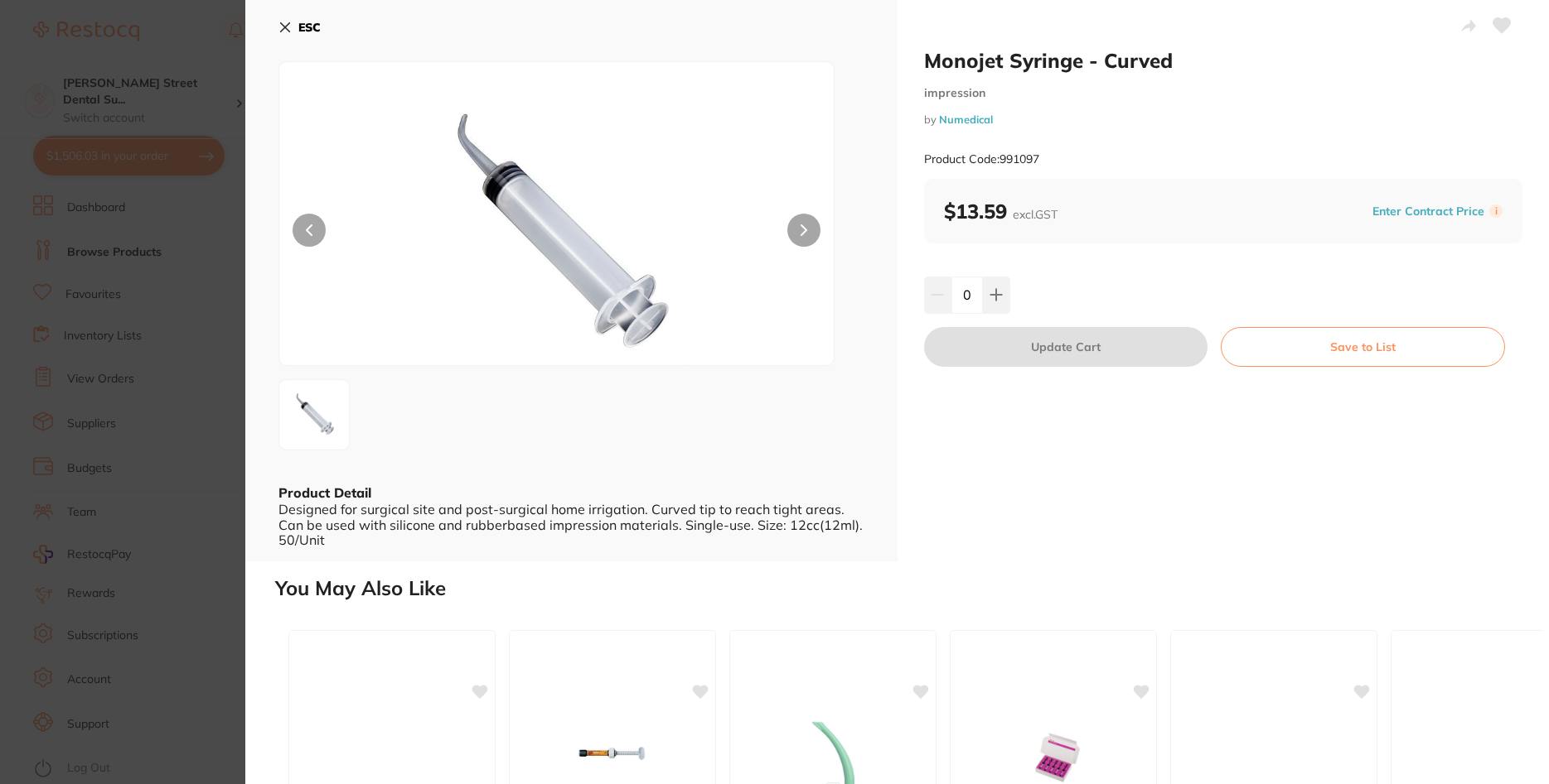
scroll to position [198, 0]
click at [997, 288] on button at bounding box center [997, 295] width 27 height 36
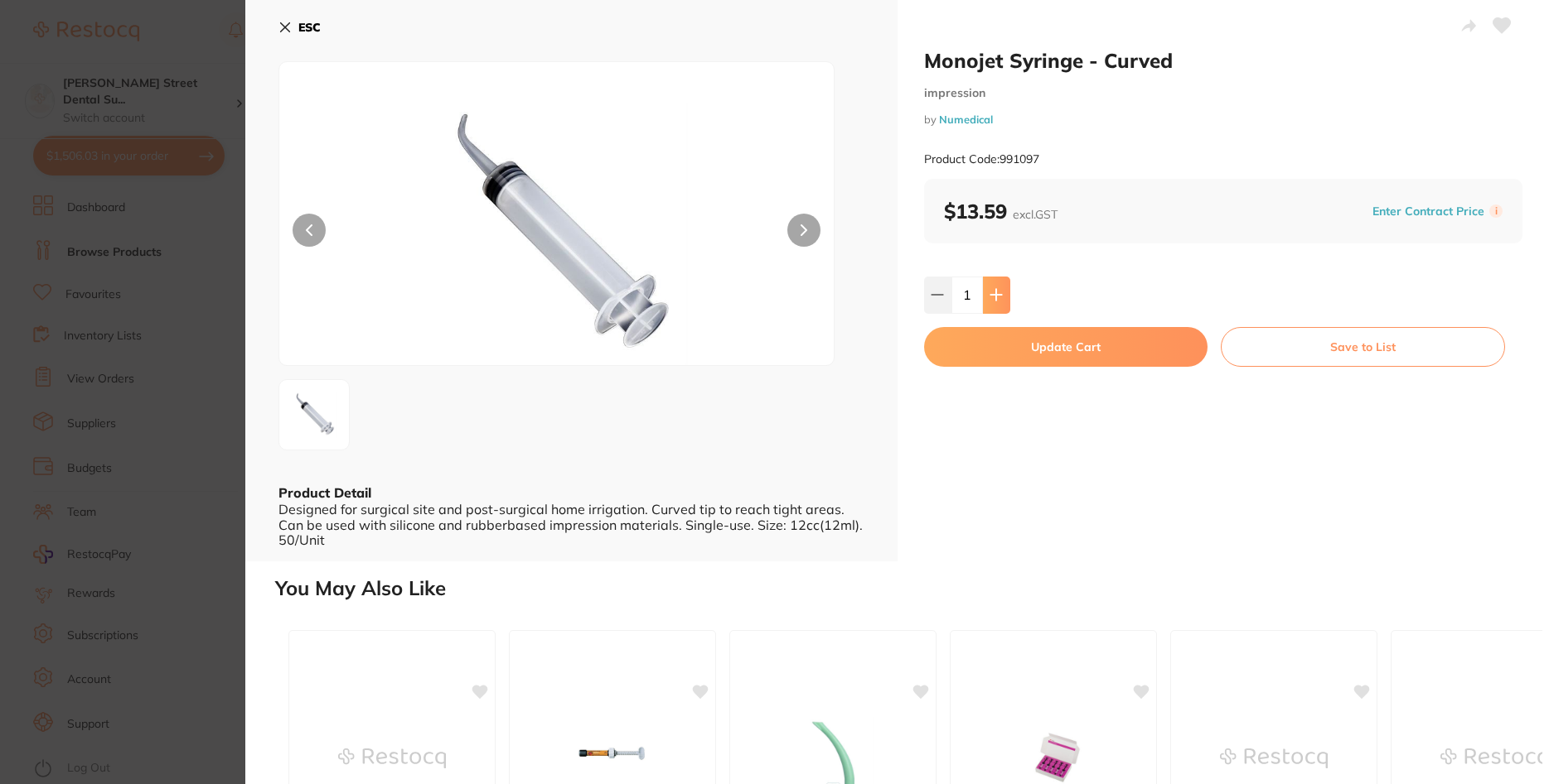
click at [997, 288] on button at bounding box center [997, 295] width 27 height 36
click at [1005, 294] on button at bounding box center [997, 295] width 27 height 36
type input "3"
click at [1080, 354] on button "Update Cart" at bounding box center [1066, 347] width 284 height 40
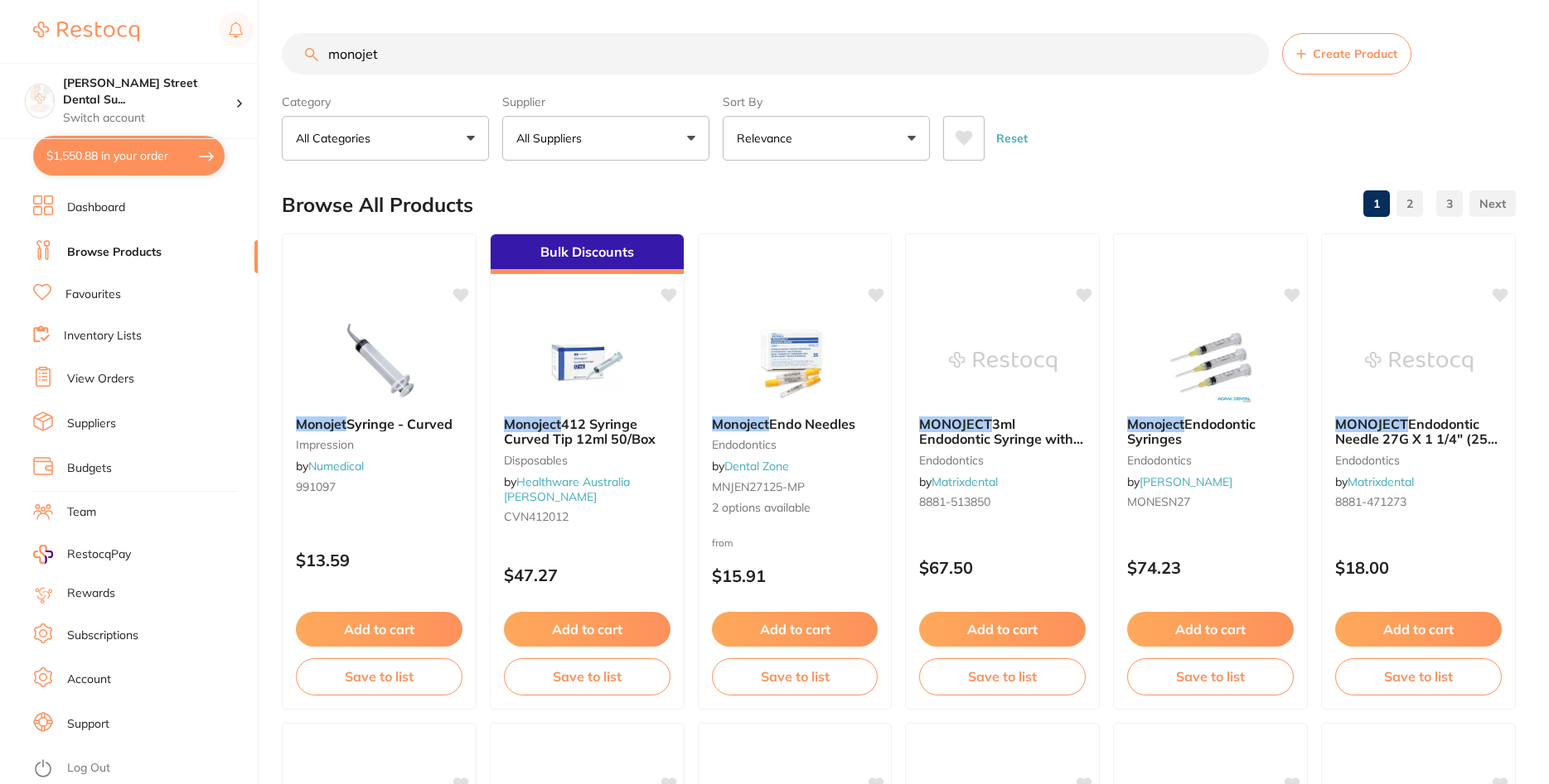
scroll to position [2, 0]
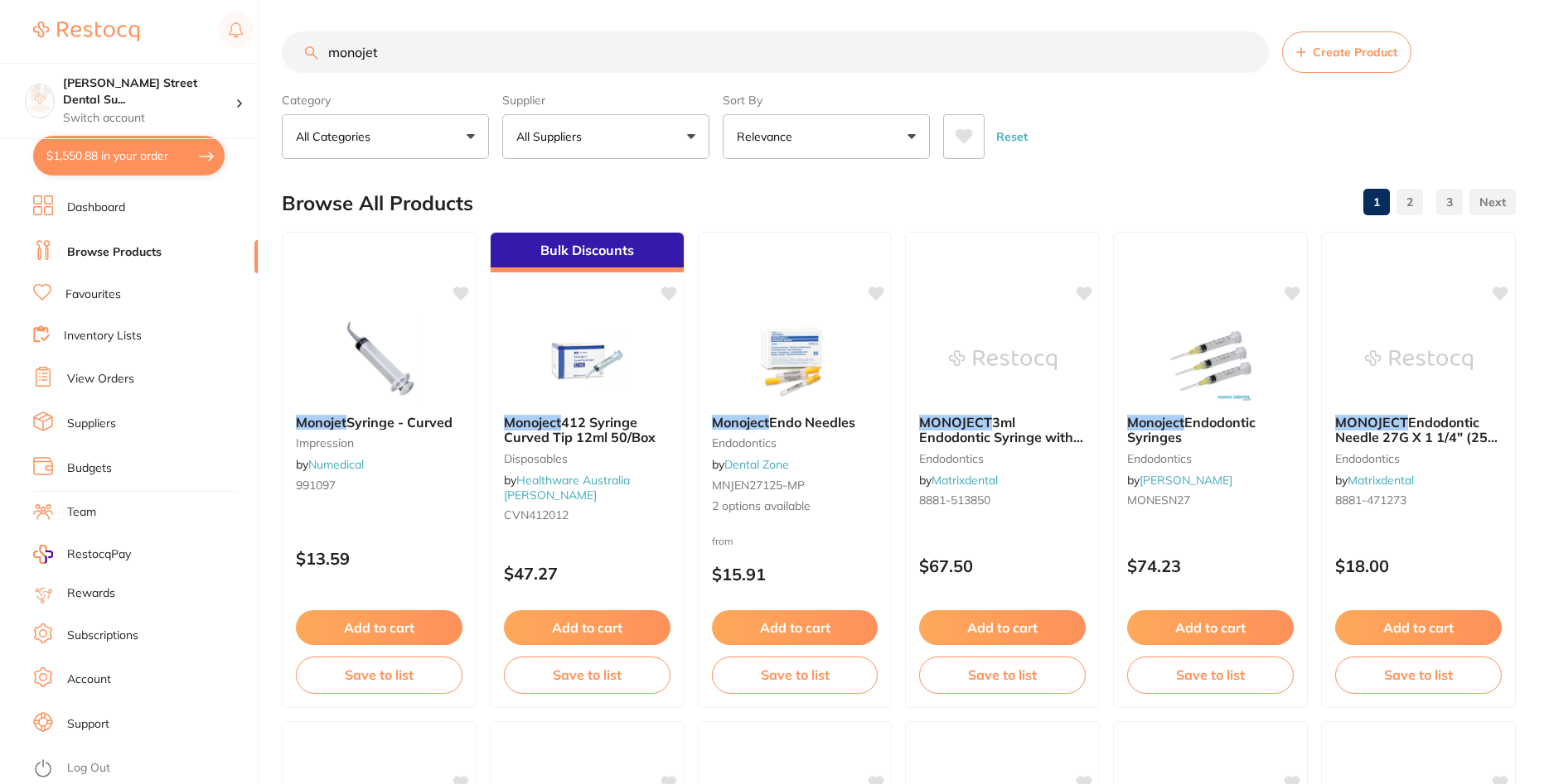
checkbox input "false"
drag, startPoint x: 412, startPoint y: 55, endPoint x: 329, endPoint y: 52, distance: 83.1
click at [329, 52] on input "monojet" at bounding box center [774, 52] width 987 height 42
type input "t"
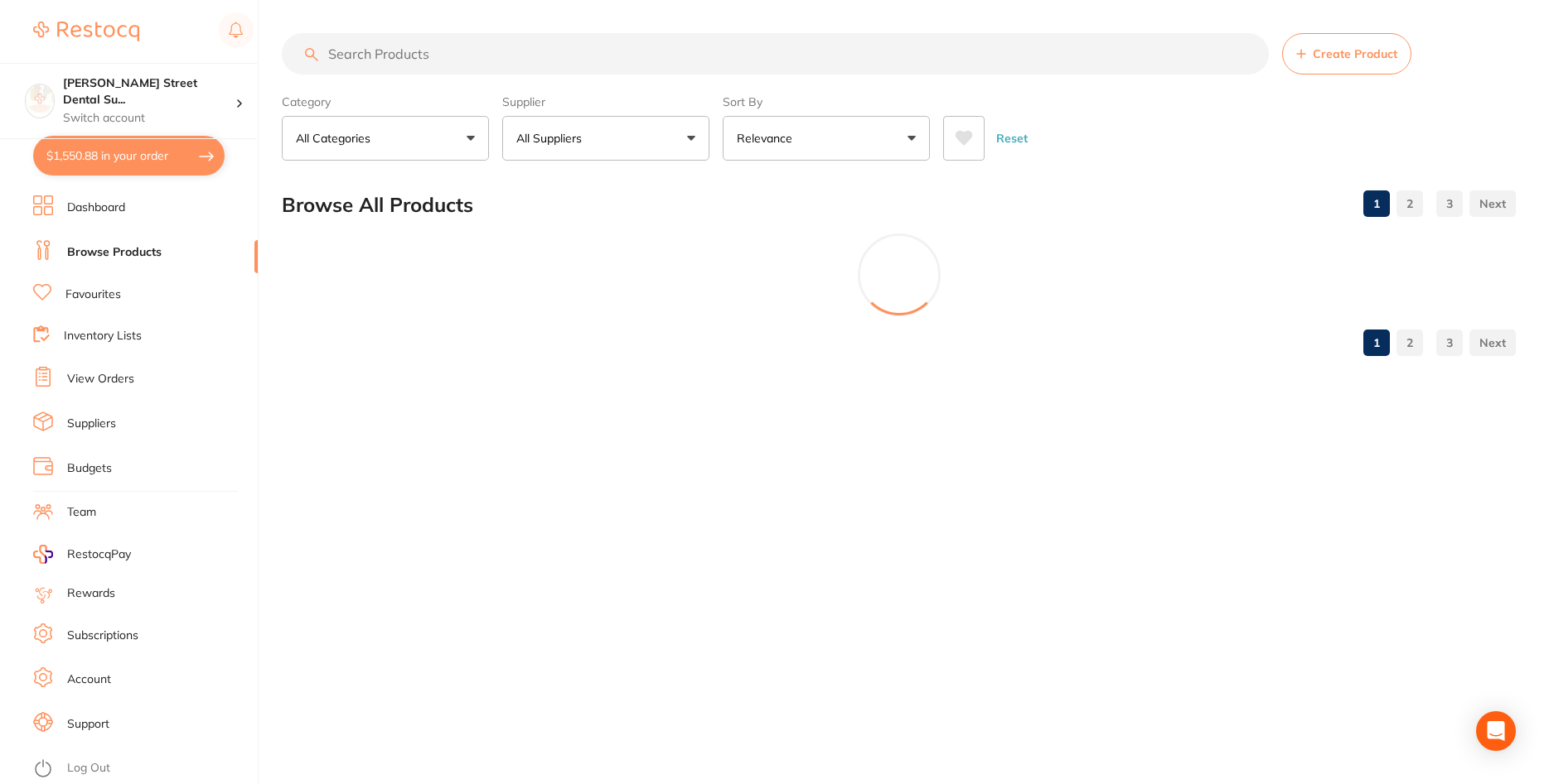
scroll to position [0, 0]
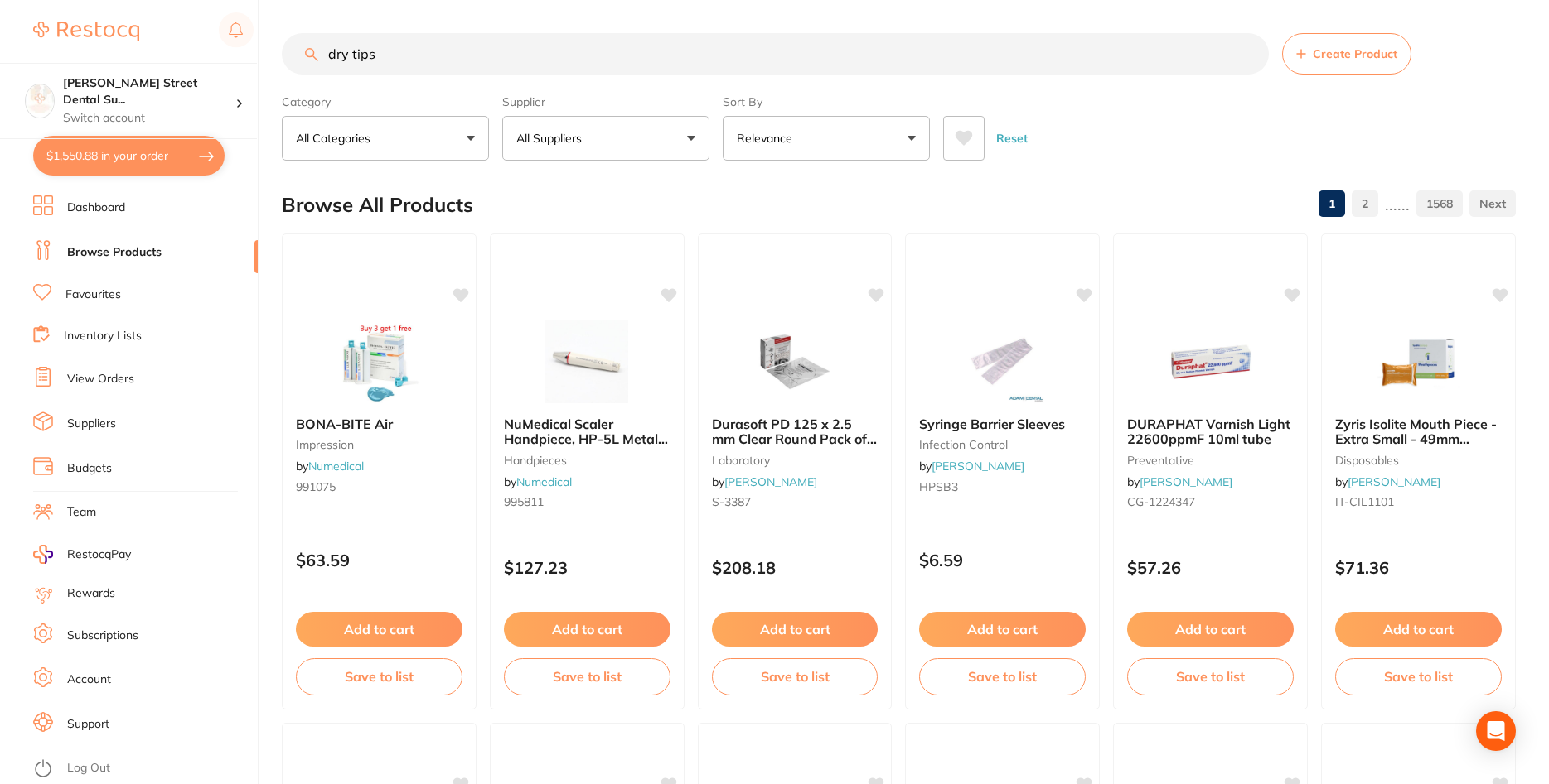
type input "dry tips"
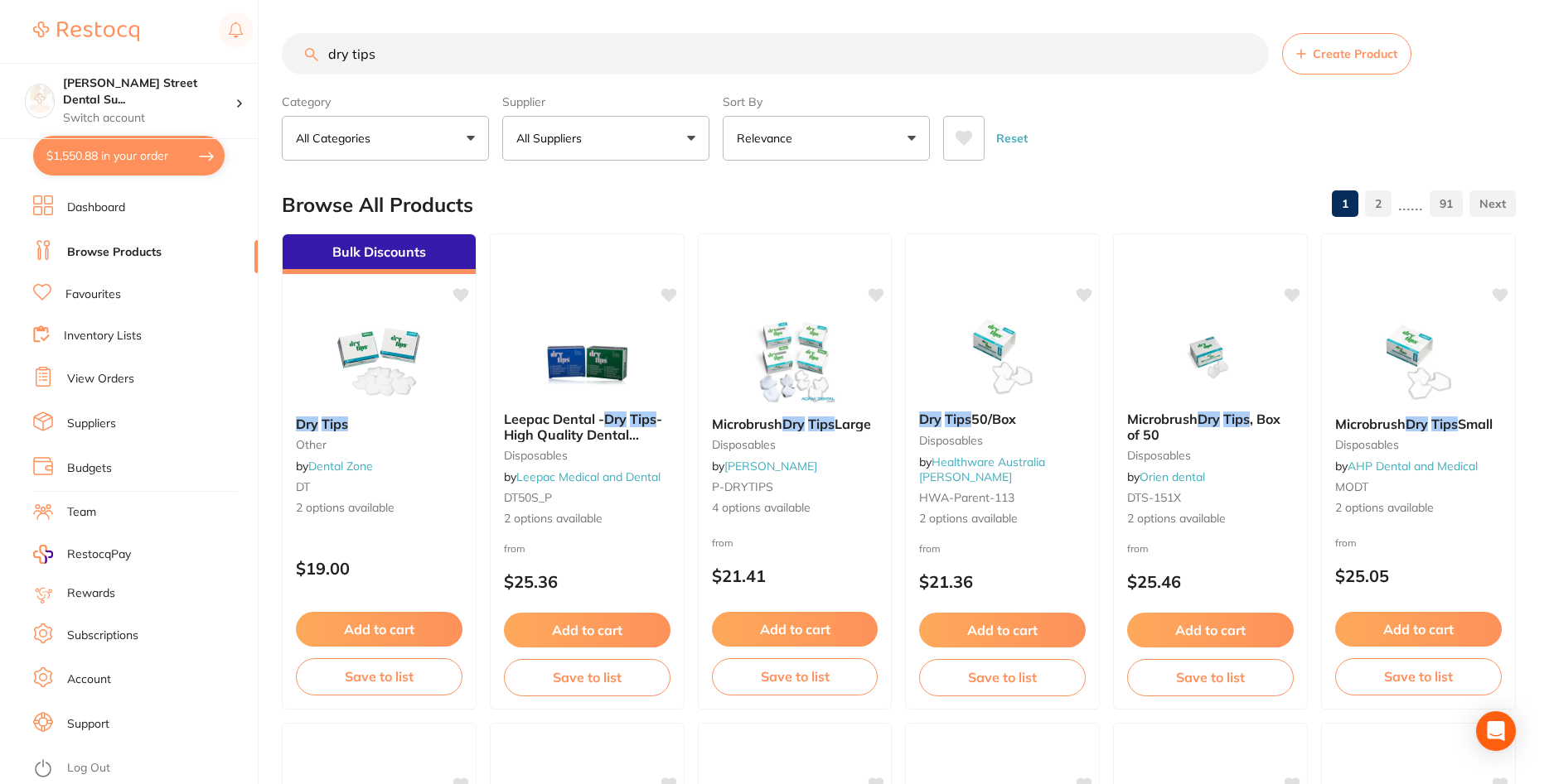
click at [117, 144] on button "$1,550.88 in your order" at bounding box center [129, 156] width 191 height 40
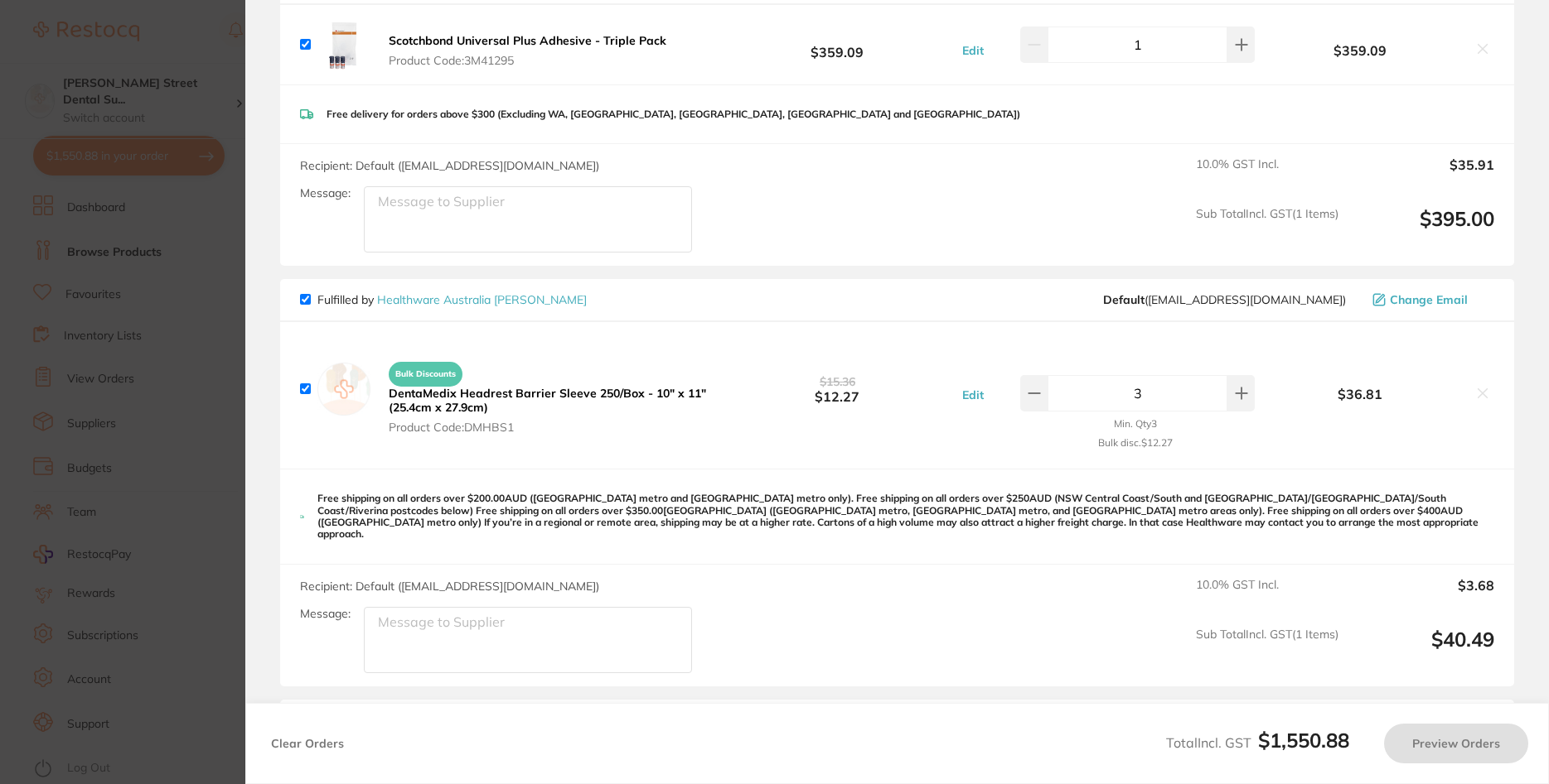
checkbox input "true"
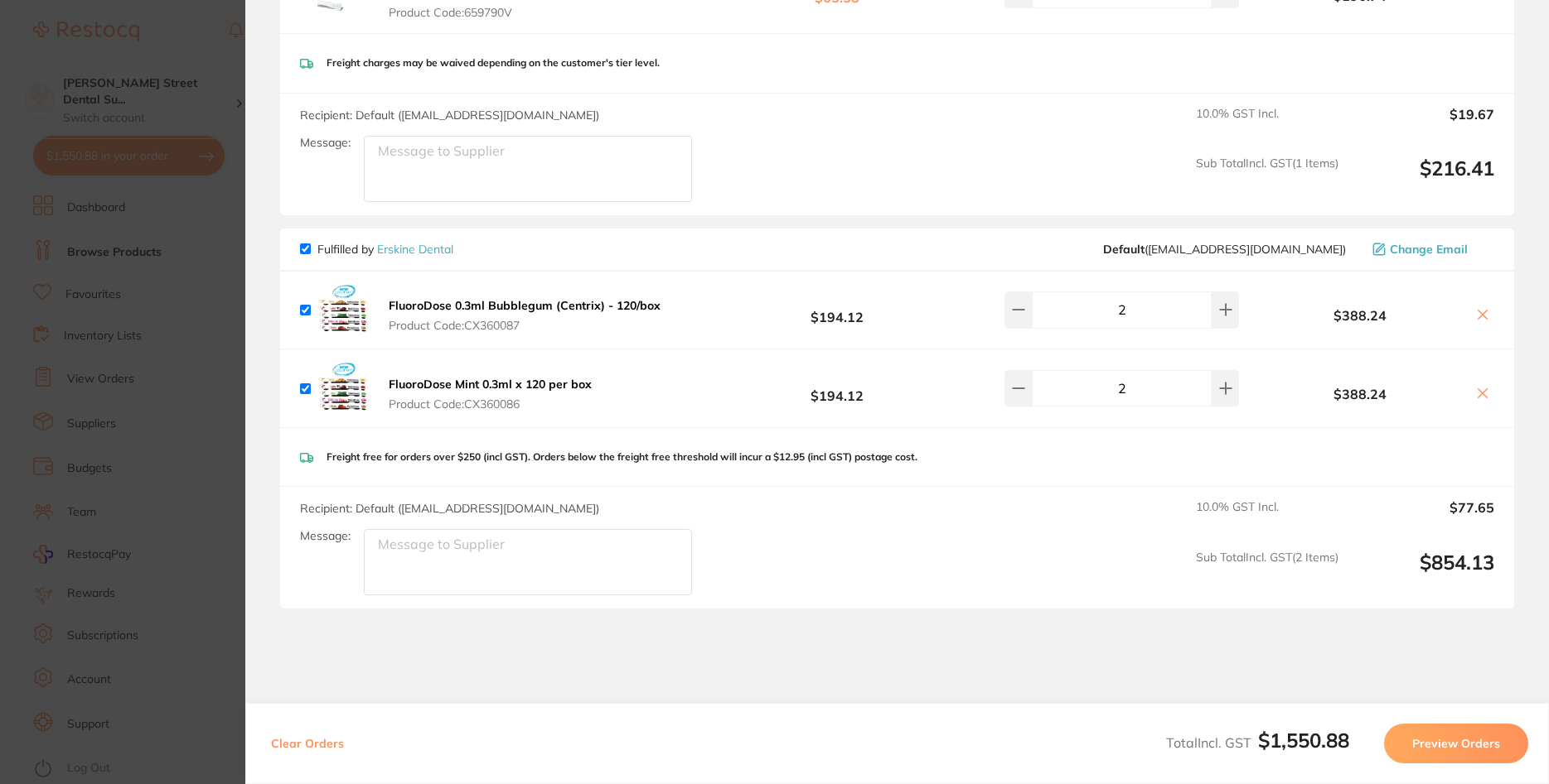
scroll to position [1388, 0]
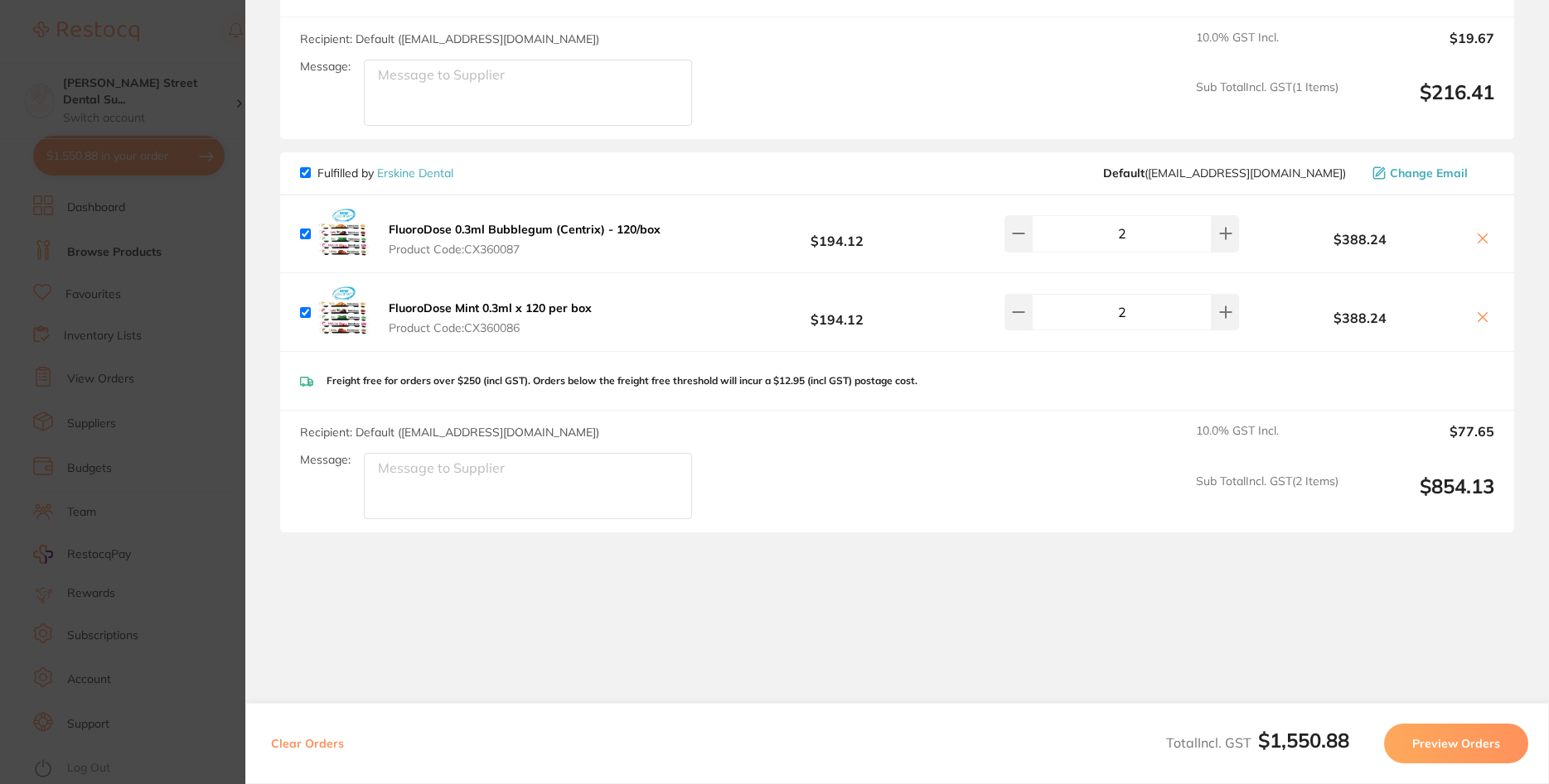
click at [1446, 732] on button "Preview Orders" at bounding box center [1456, 743] width 144 height 40
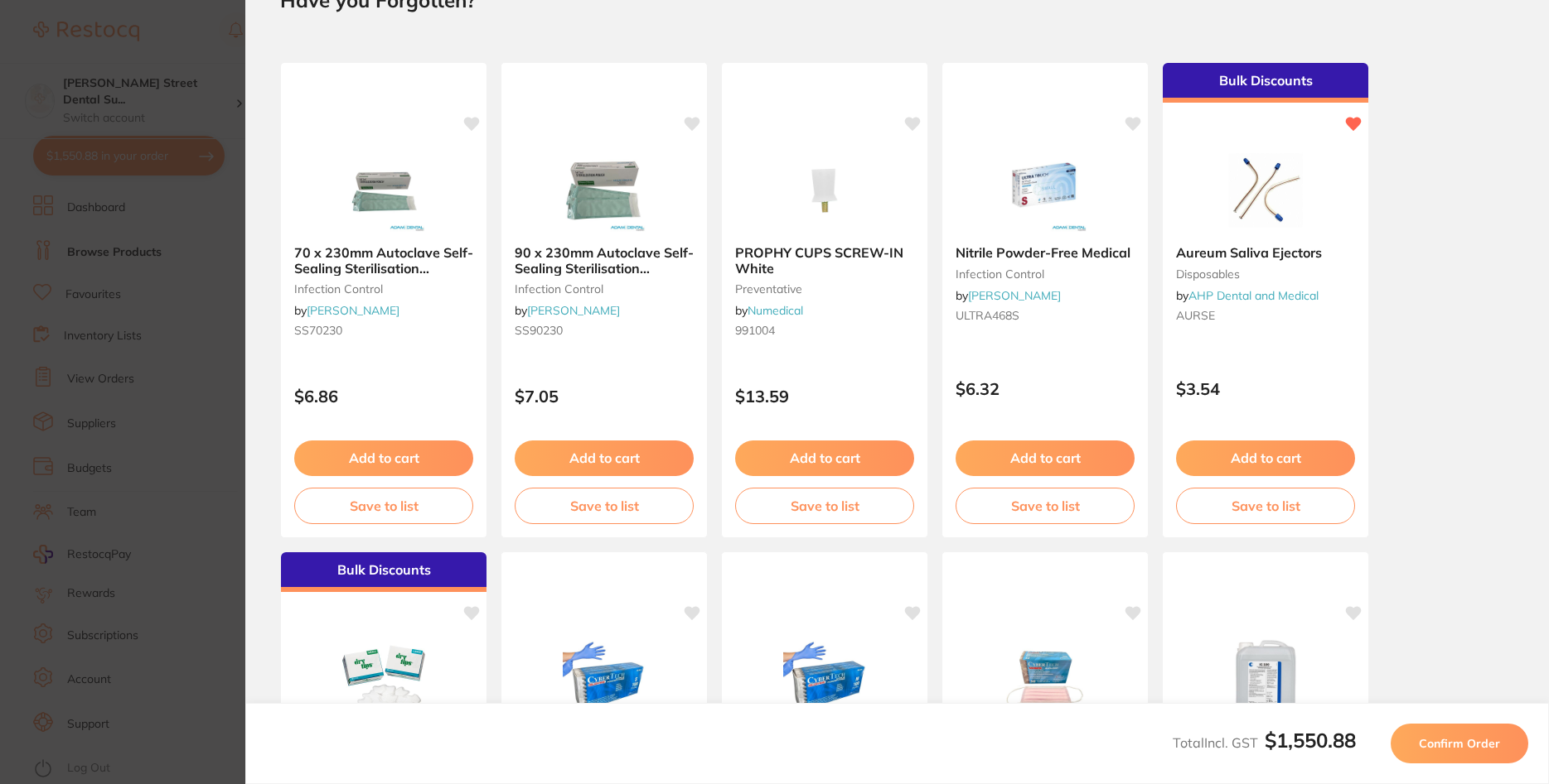
scroll to position [0, 0]
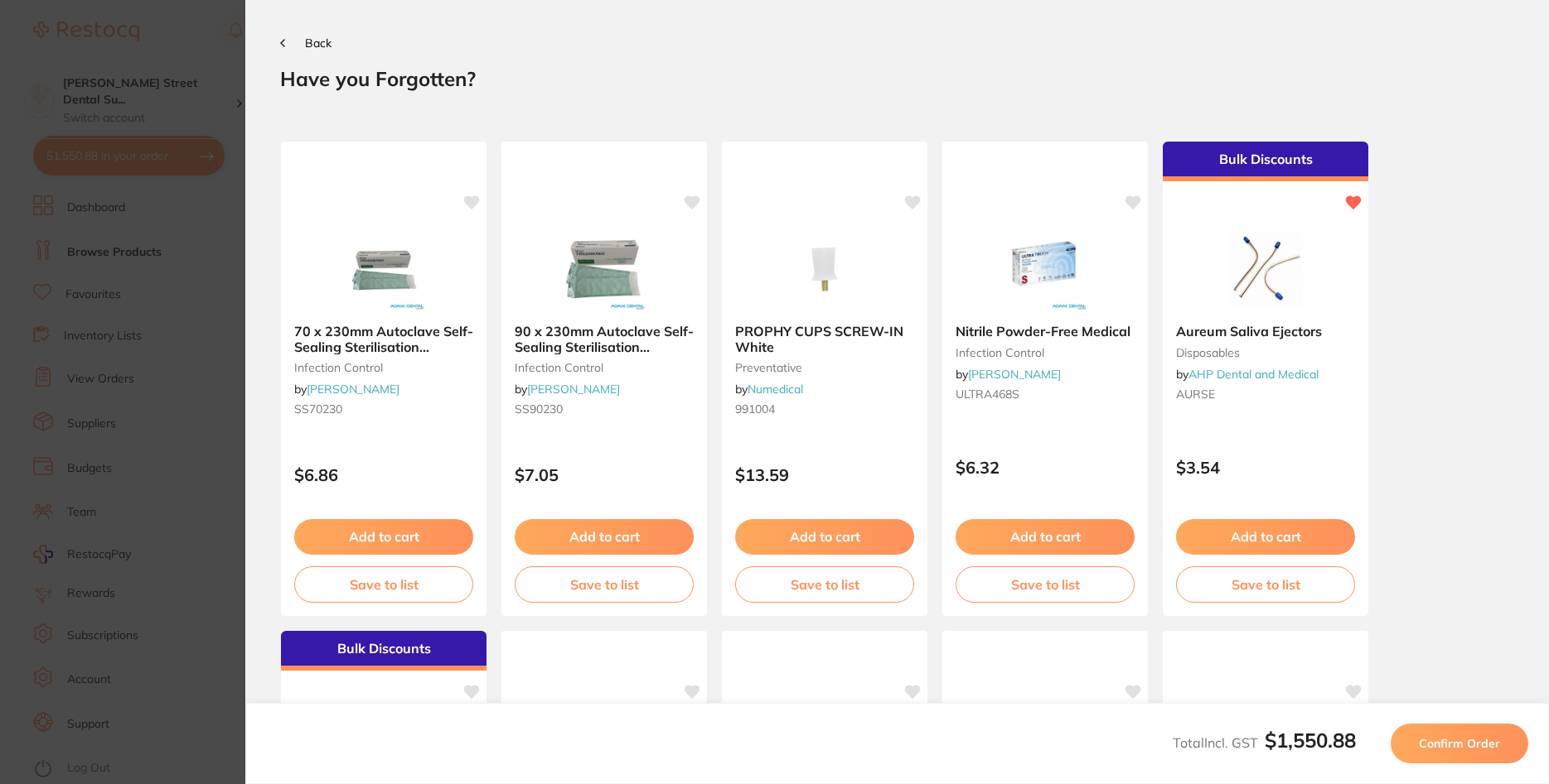
click at [1454, 739] on span "Confirm Order" at bounding box center [1460, 743] width 81 height 15
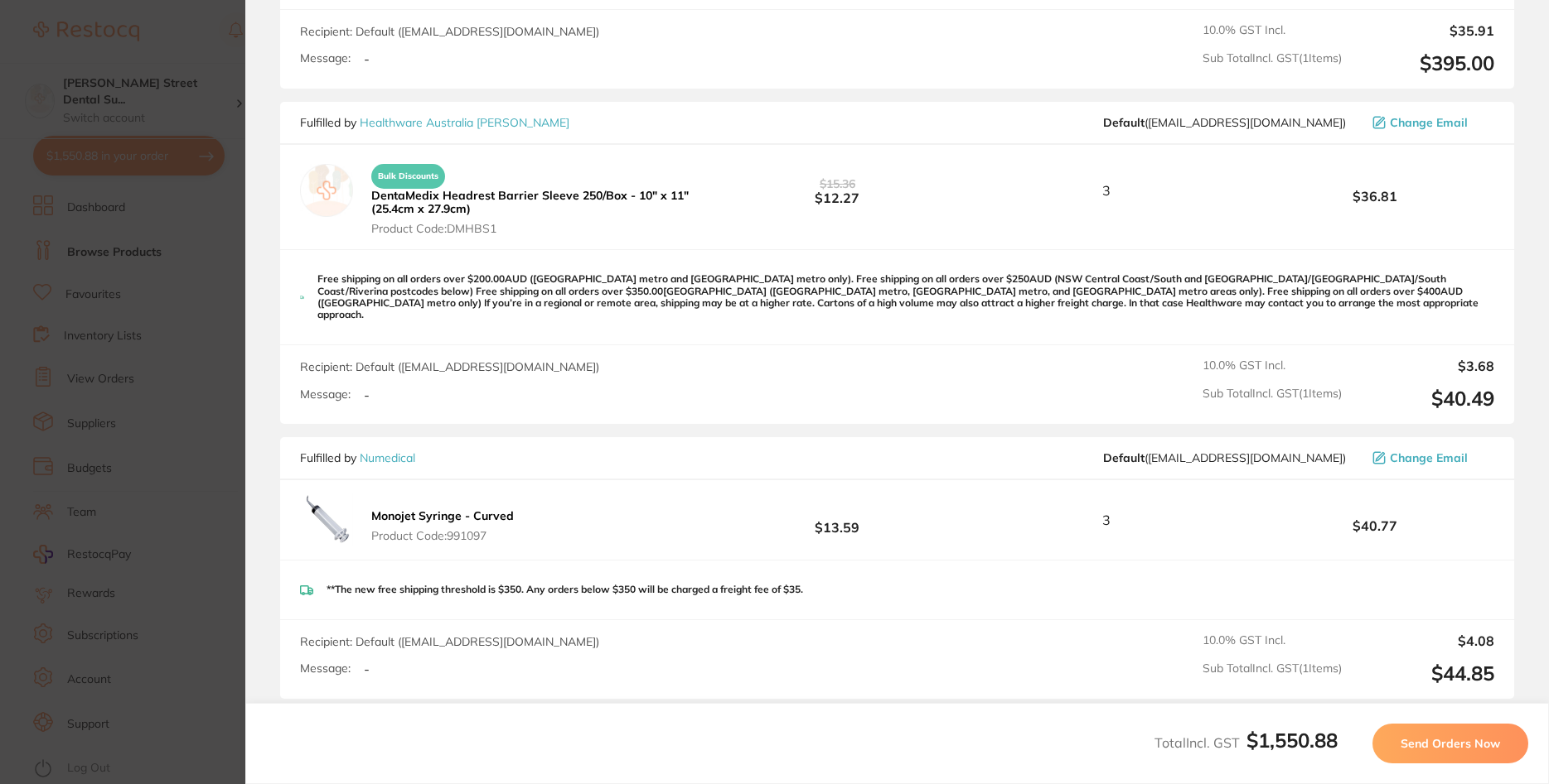
scroll to position [696, 0]
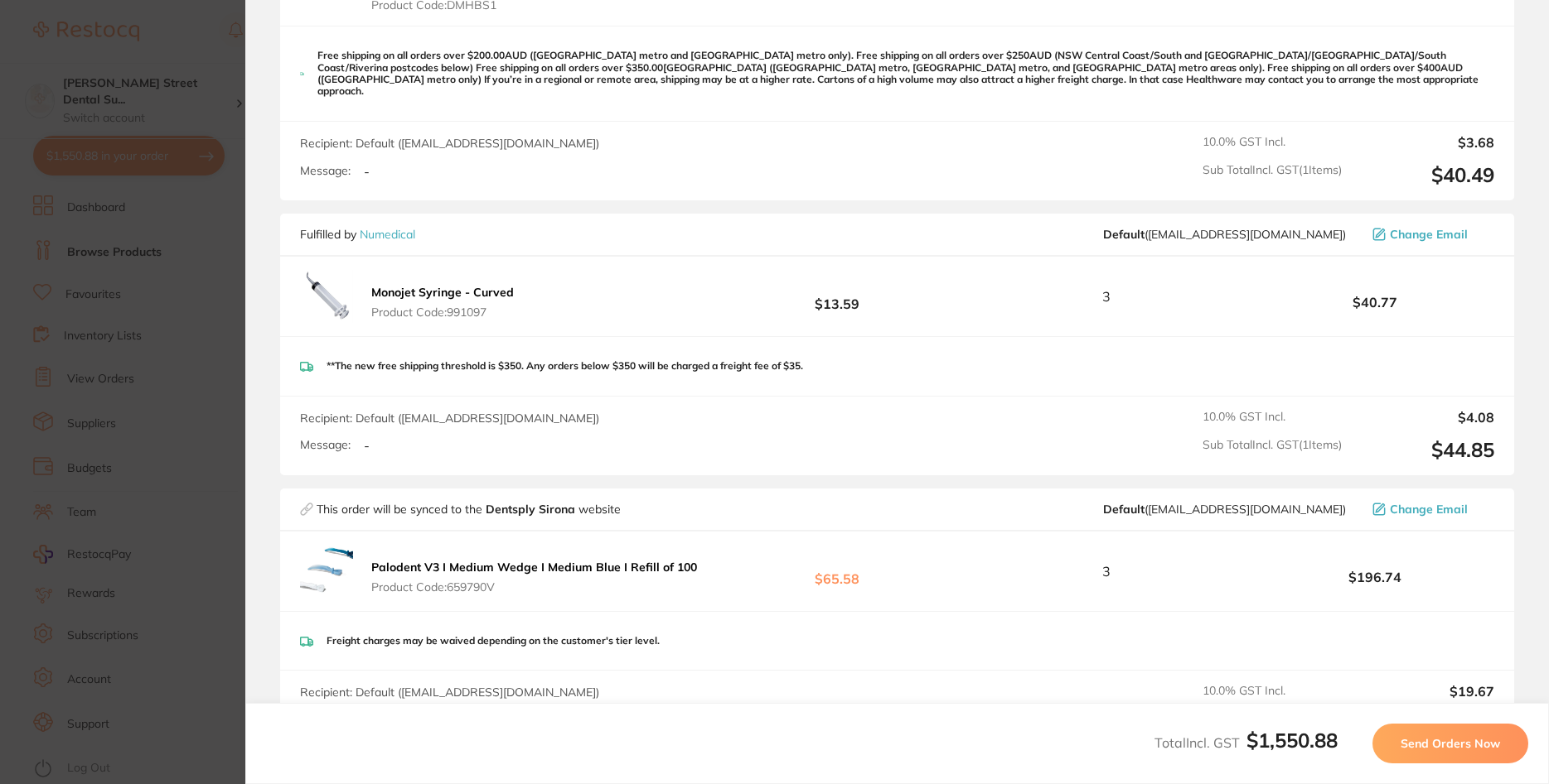
click at [1413, 742] on span "Send Orders Now" at bounding box center [1450, 743] width 99 height 15
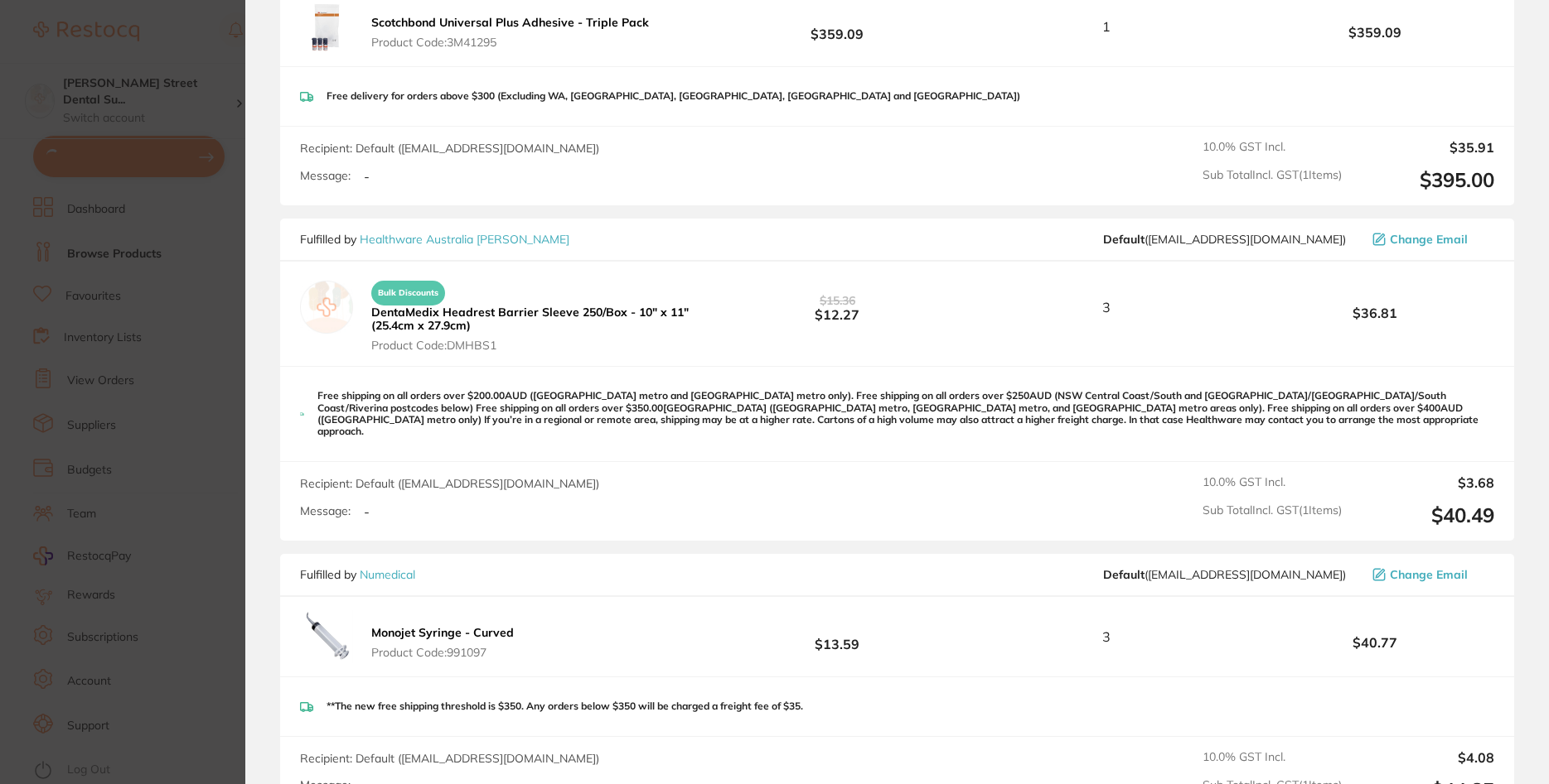
scroll to position [712, 0]
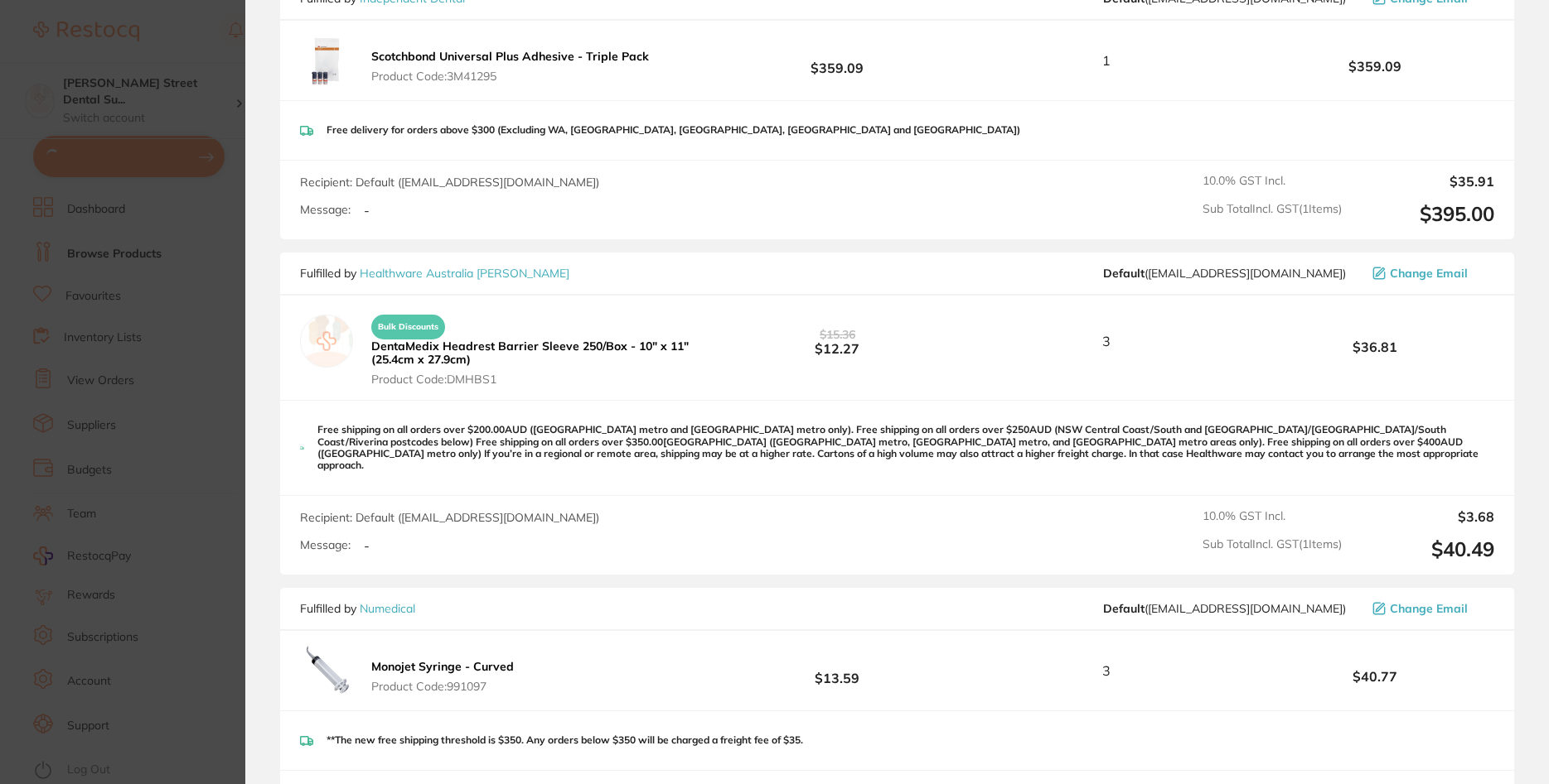
click at [106, 346] on section "Update RRP Set your pre negotiated price for this item. Item Agreed RRP (excl. …" at bounding box center [774, 392] width 1549 height 784
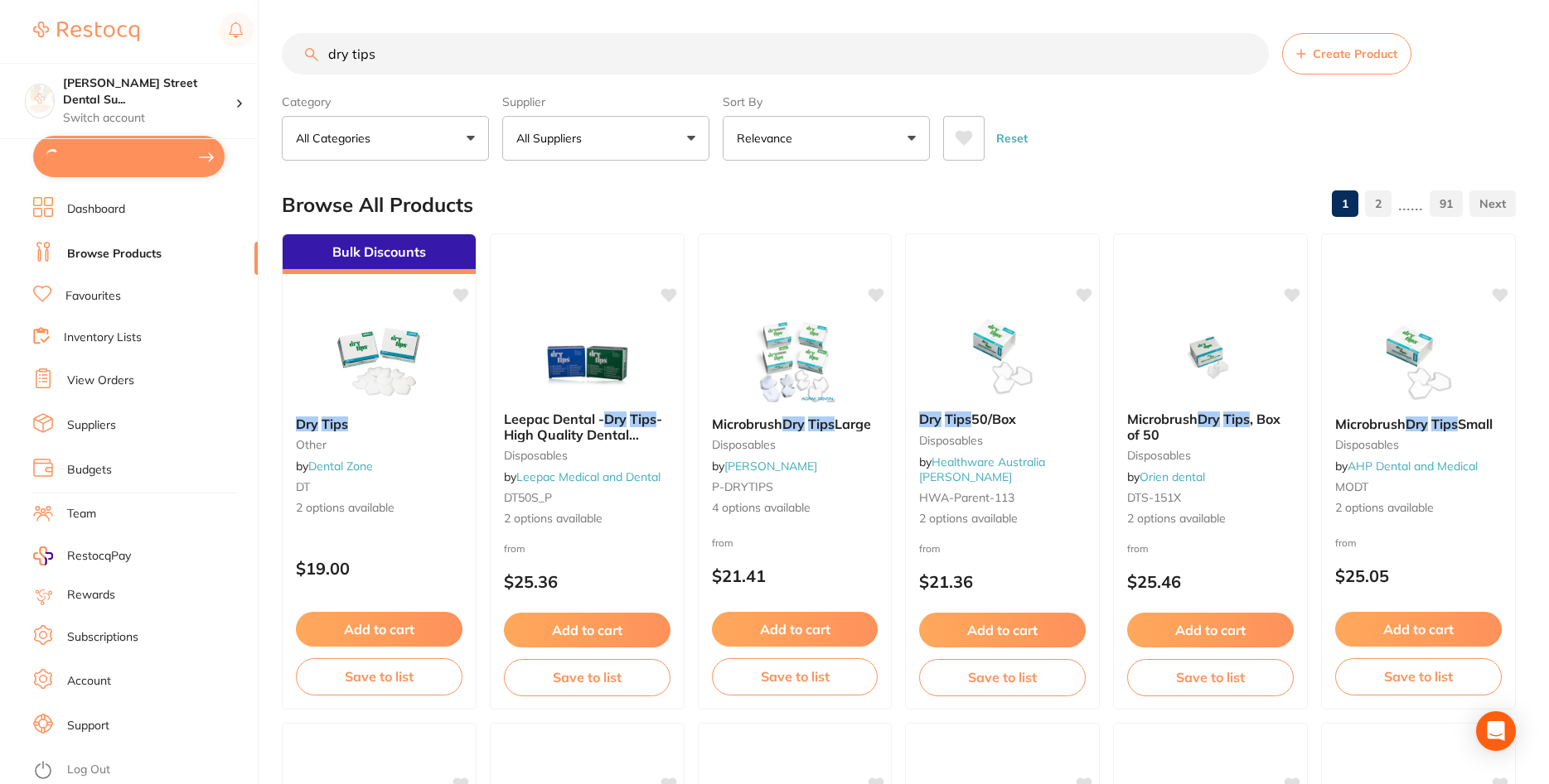
scroll to position [2, 0]
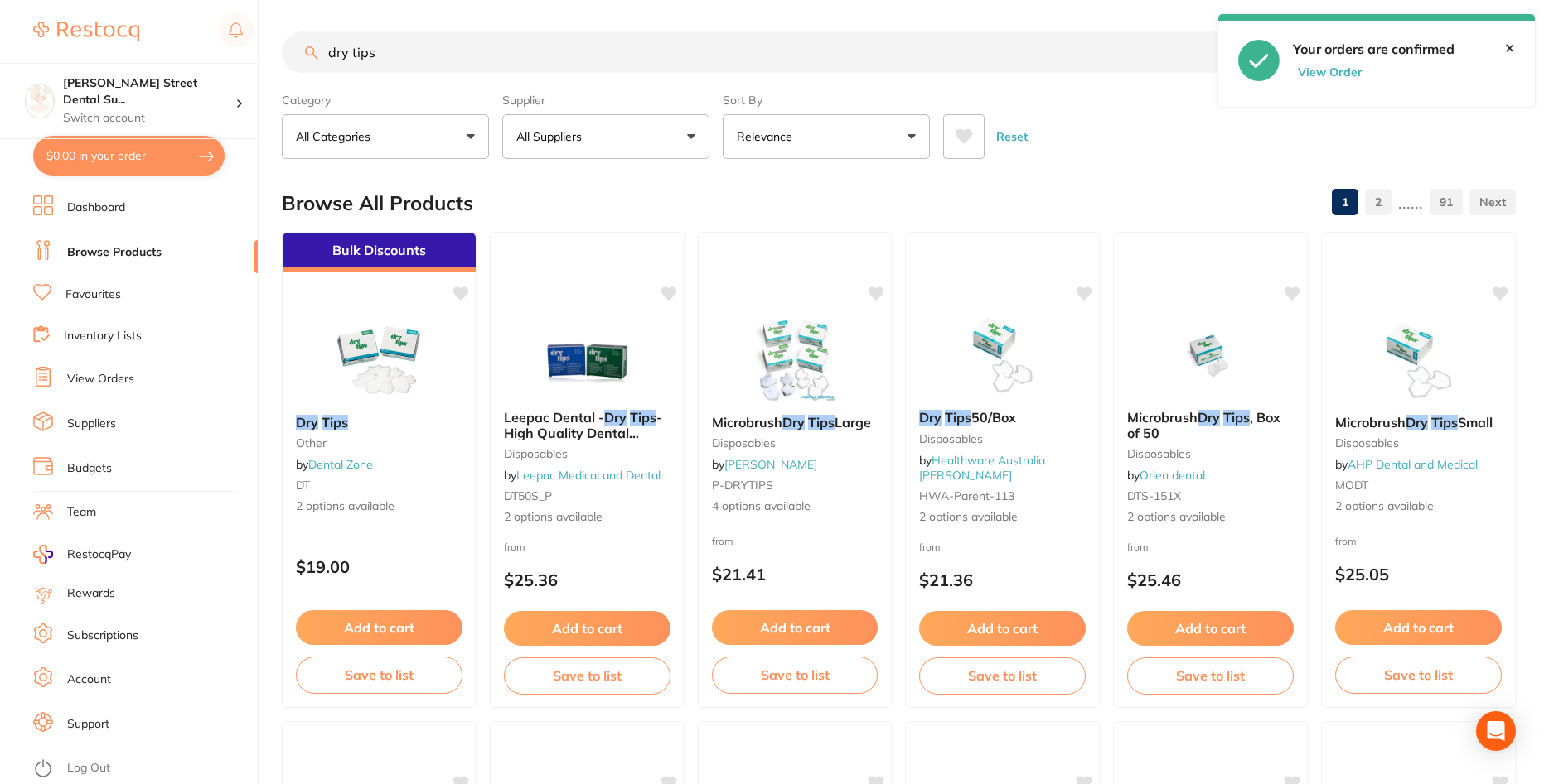
click at [1323, 76] on button "View Order" at bounding box center [1334, 72] width 83 height 15
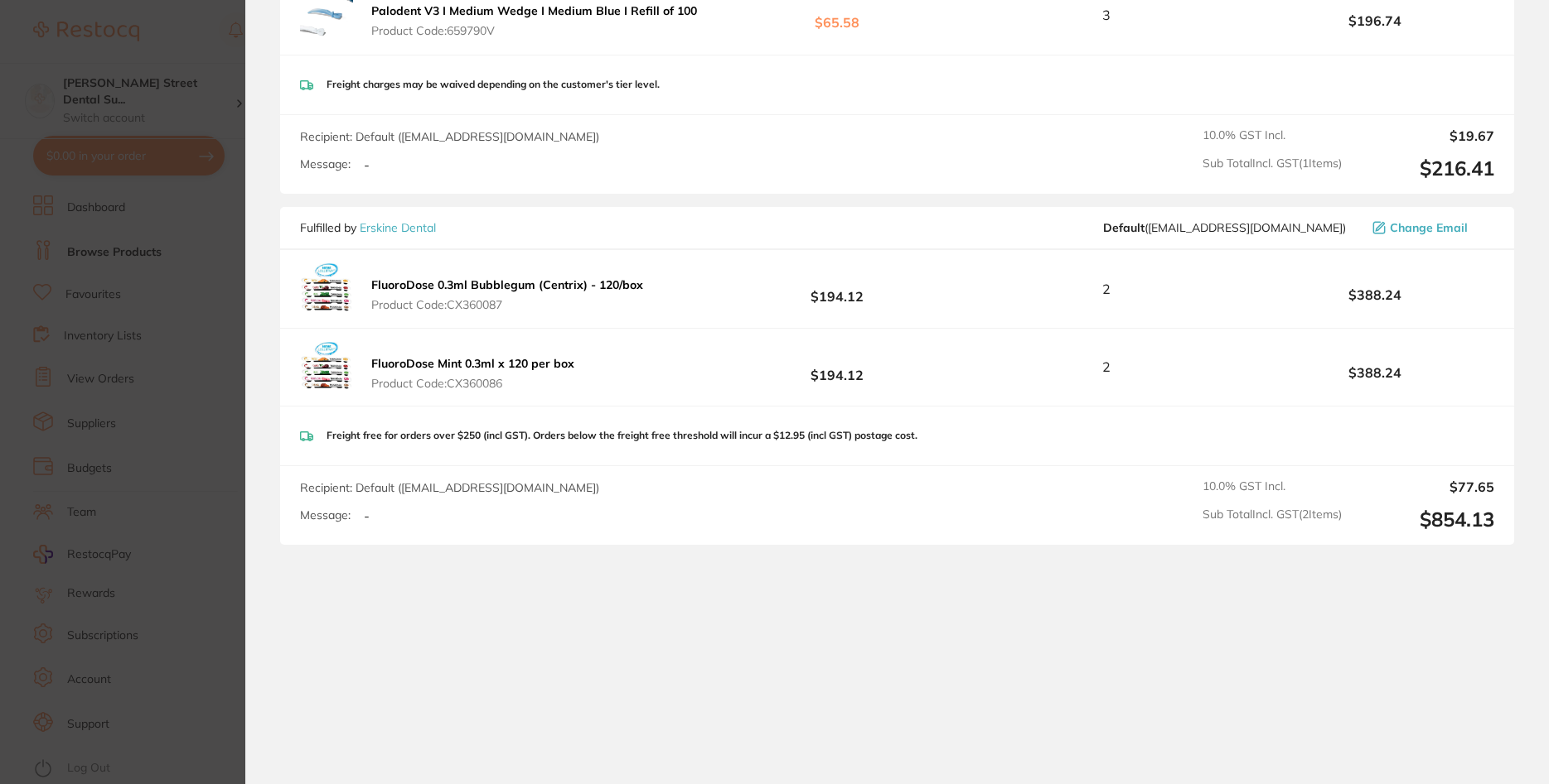
scroll to position [1660, 0]
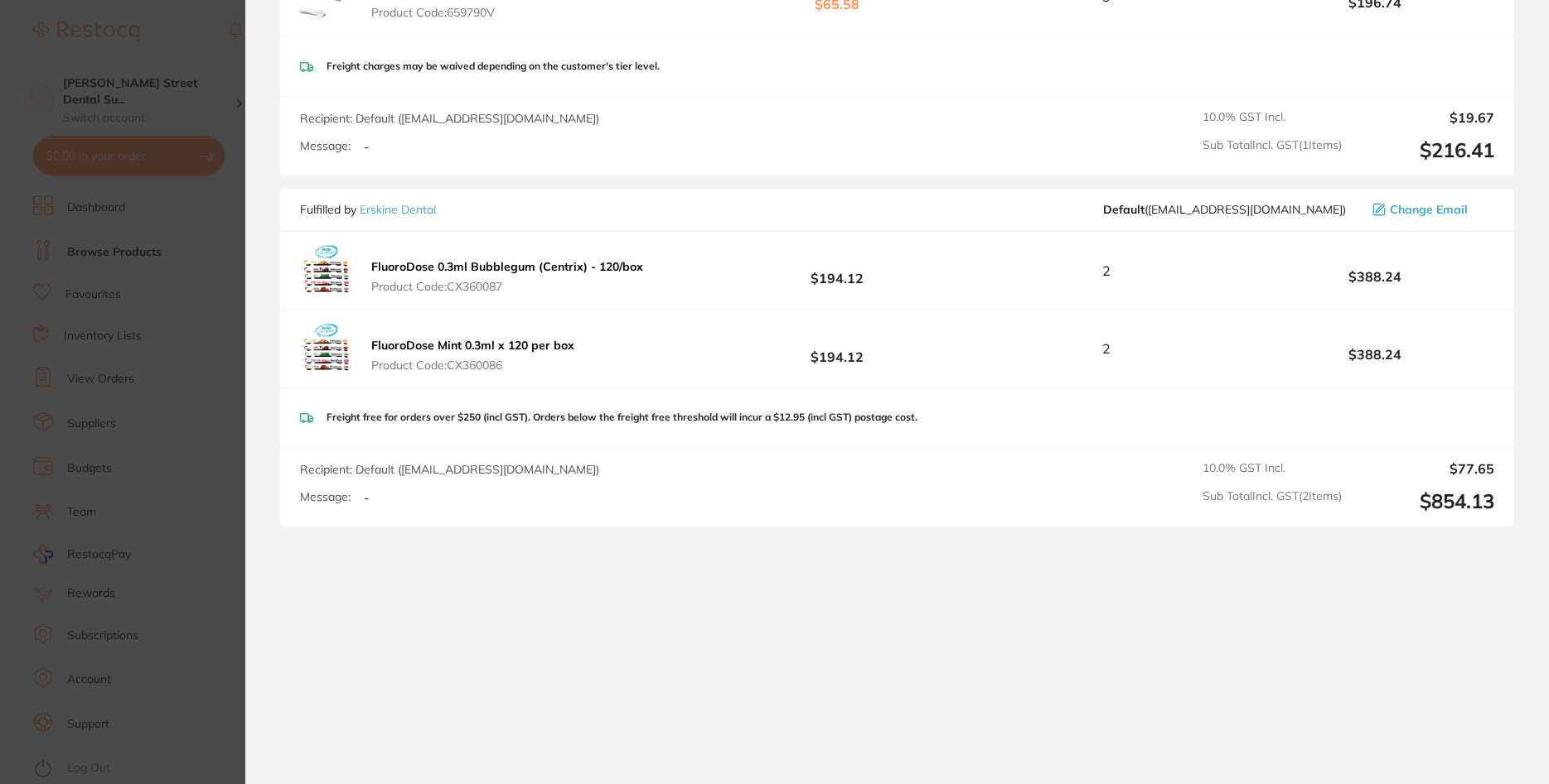
click at [224, 227] on section "Update RRP Set your pre negotiated price for this item. Item Agreed RRP (excl. …" at bounding box center [774, 392] width 1549 height 784
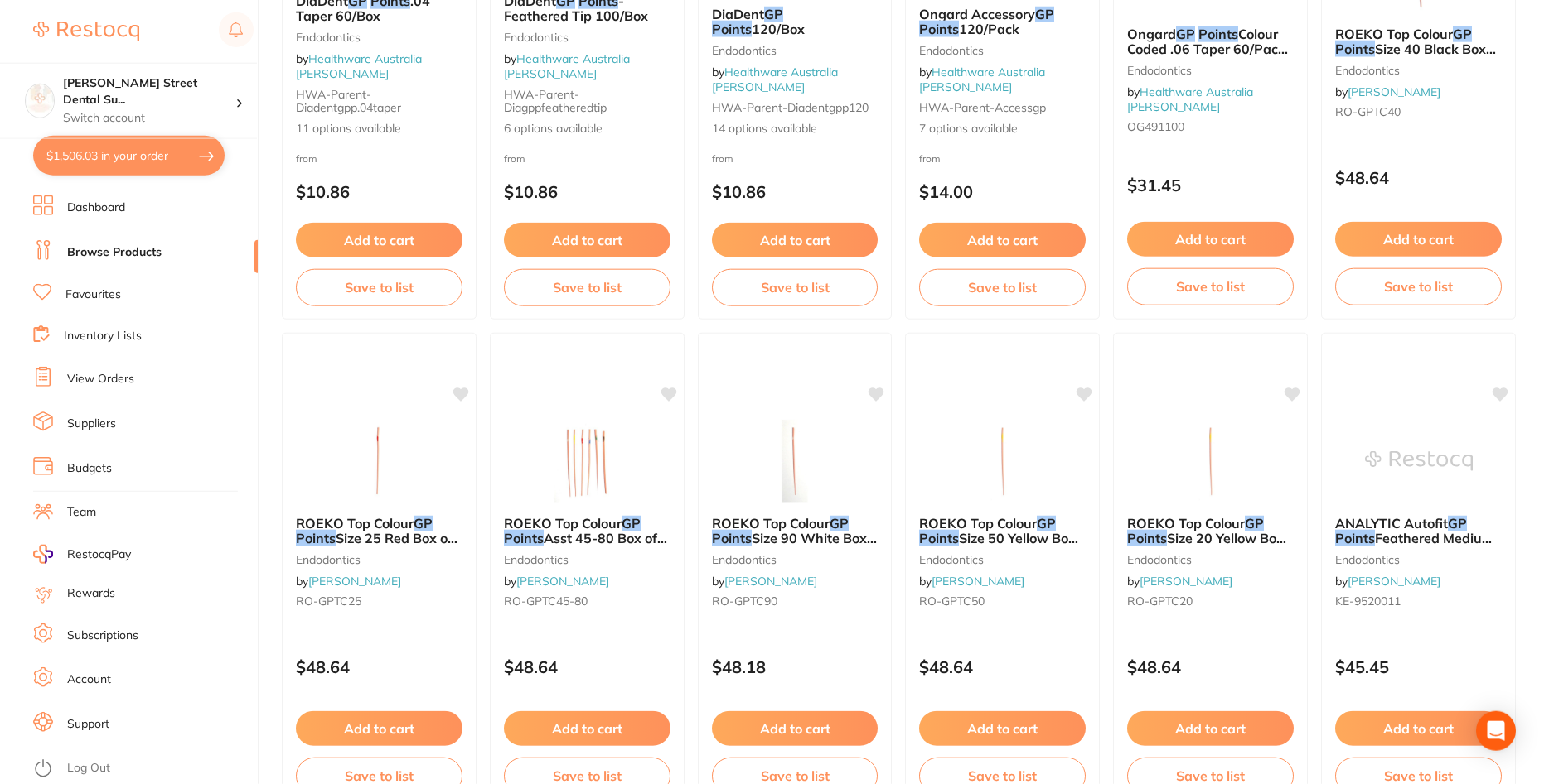
scroll to position [929, 0]
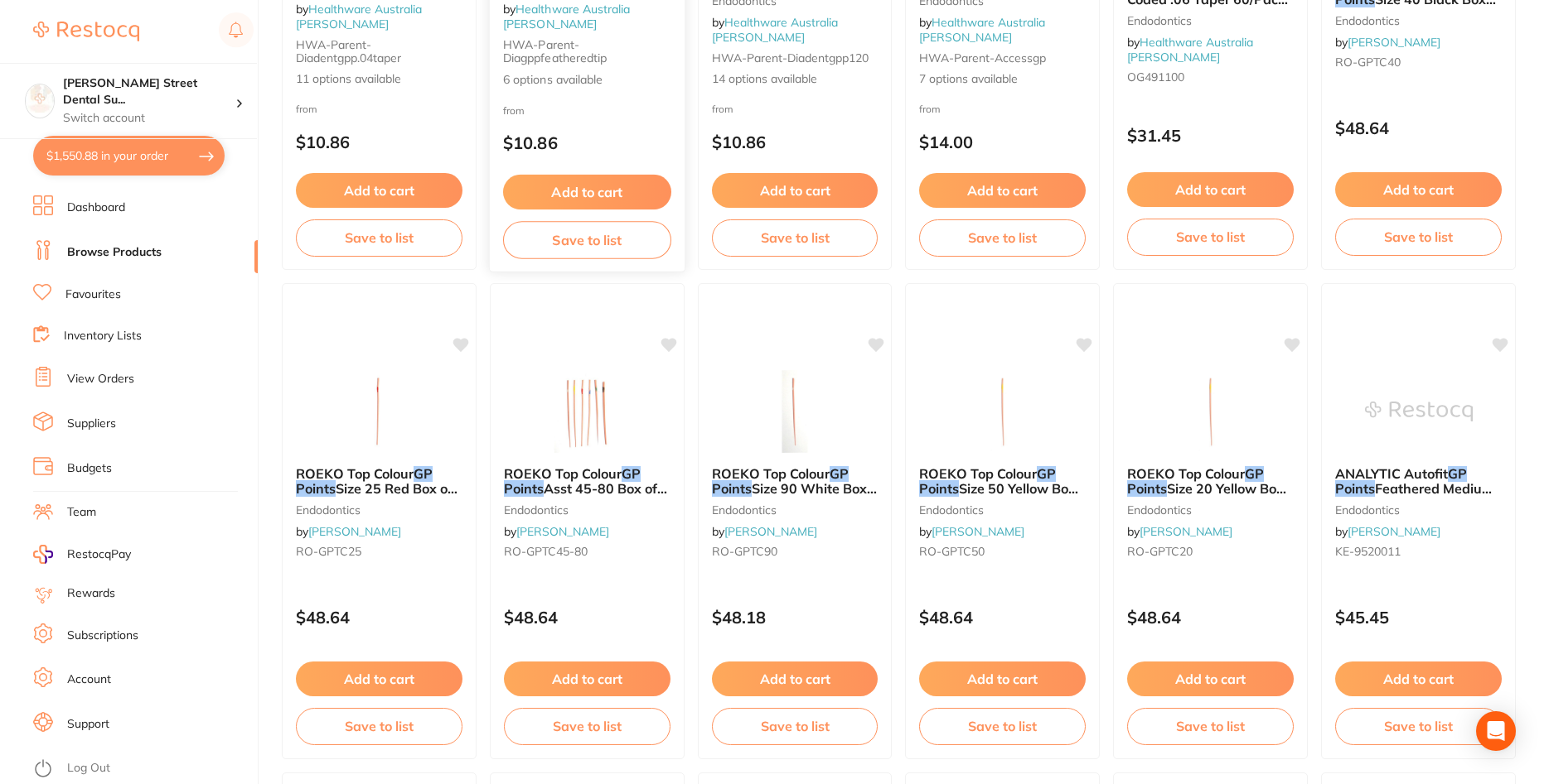
checkbox input "false"
